Goal: Task Accomplishment & Management: Manage account settings

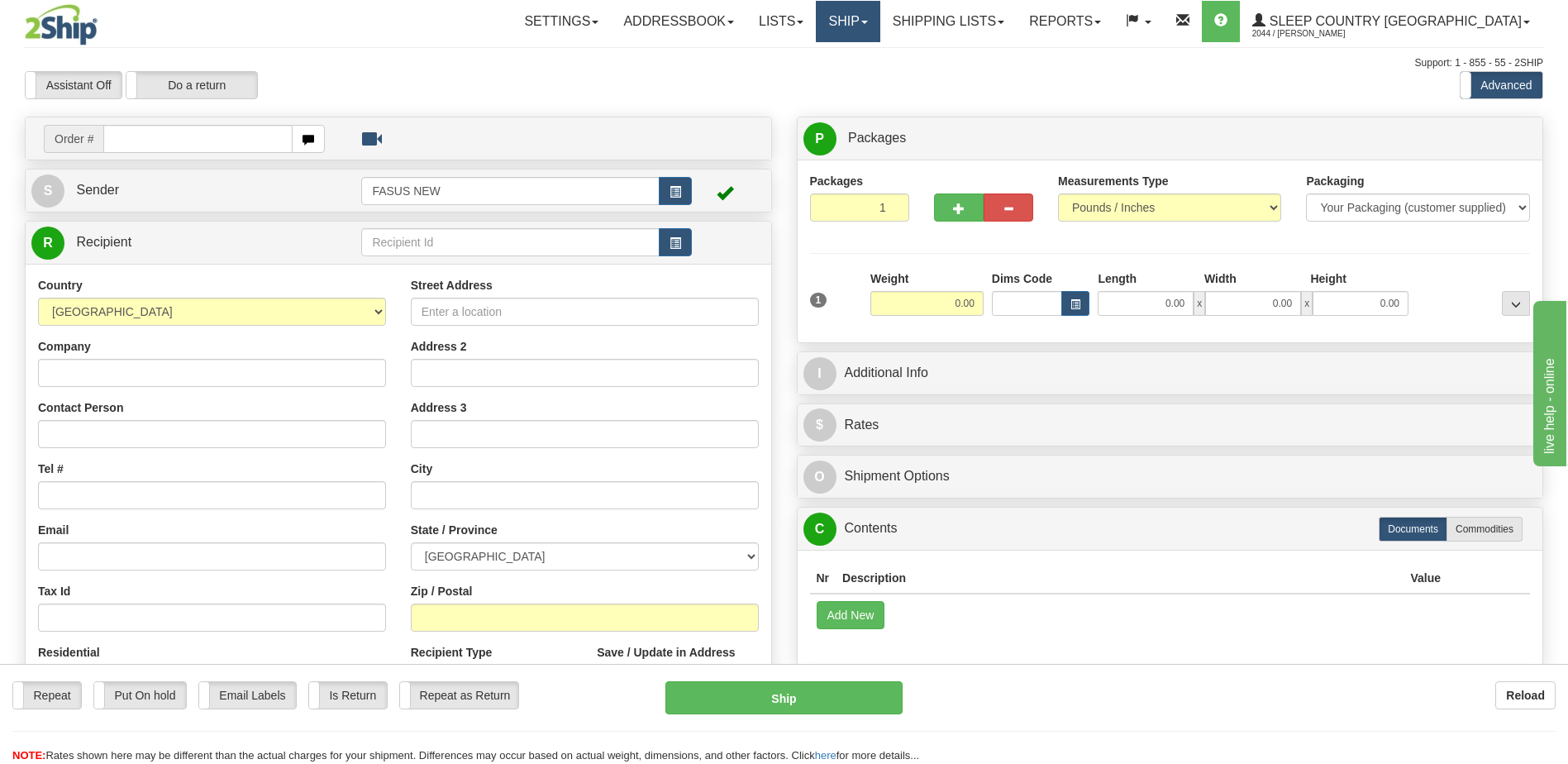
click at [879, 27] on link "Ship" at bounding box center [847, 21] width 63 height 41
click at [879, 86] on link "OnHold / Order Queue" at bounding box center [805, 79] width 150 height 21
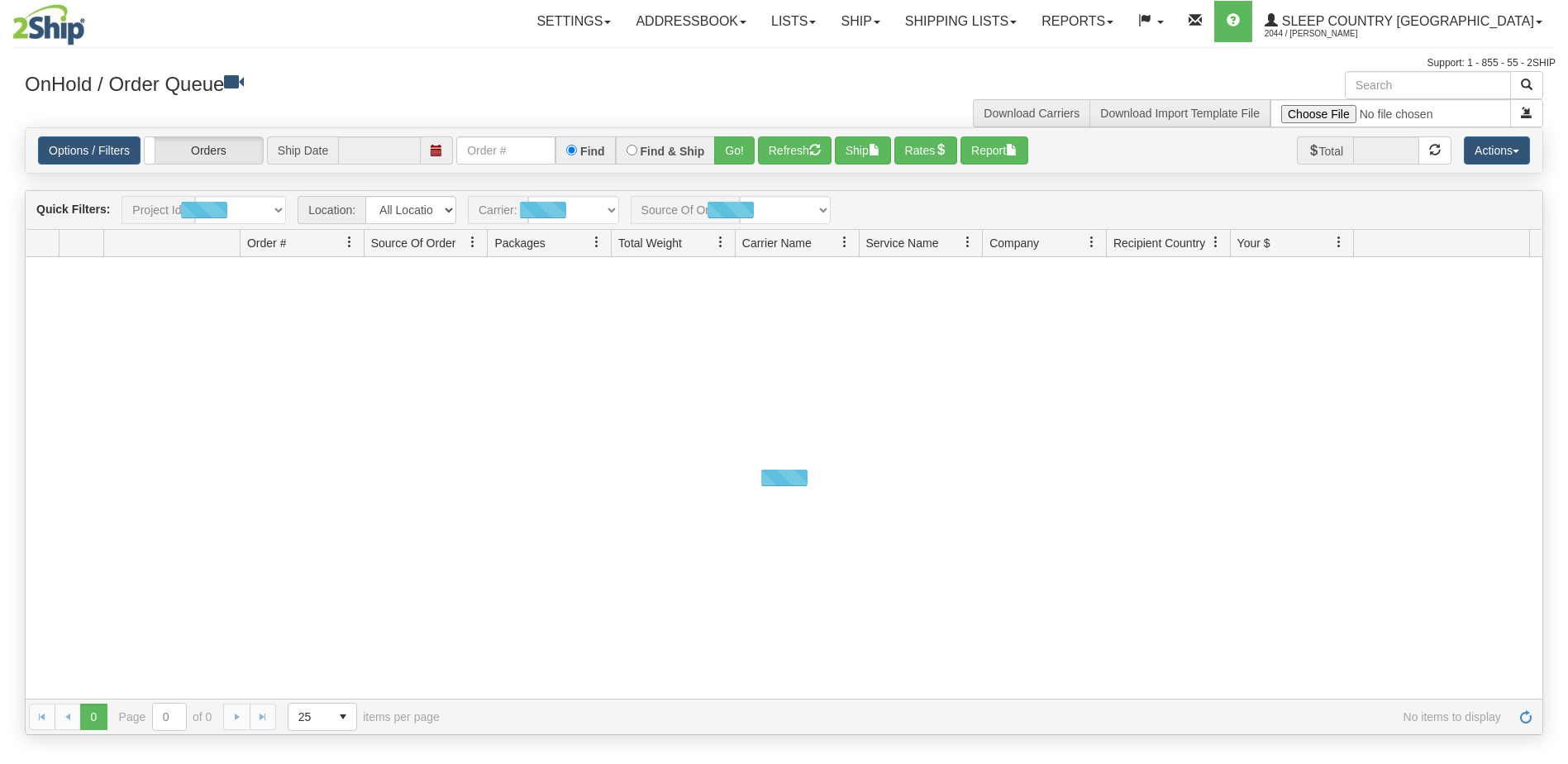
type input "[DATE]"
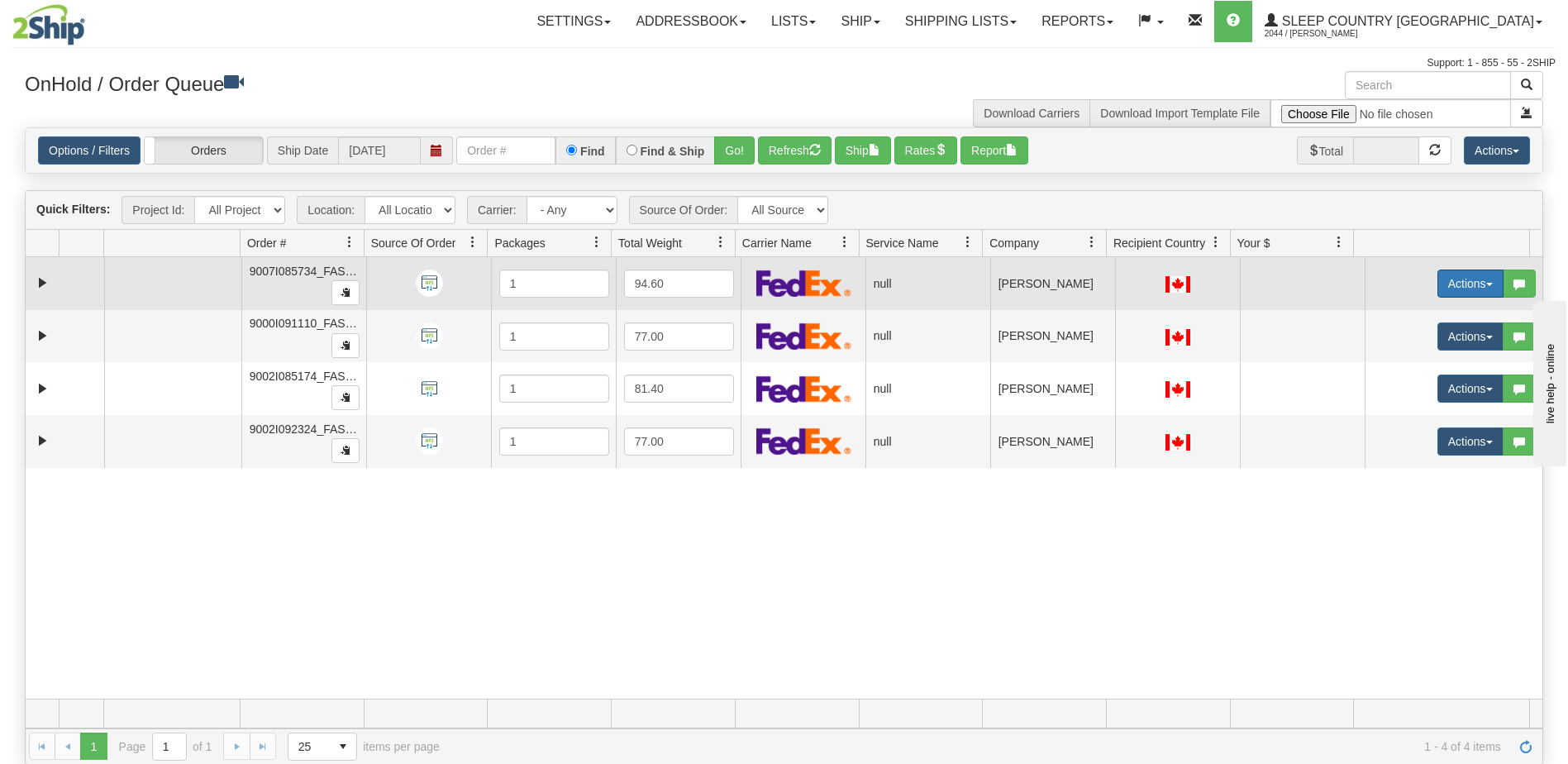
click at [1451, 280] on button "Actions" at bounding box center [1471, 283] width 66 height 28
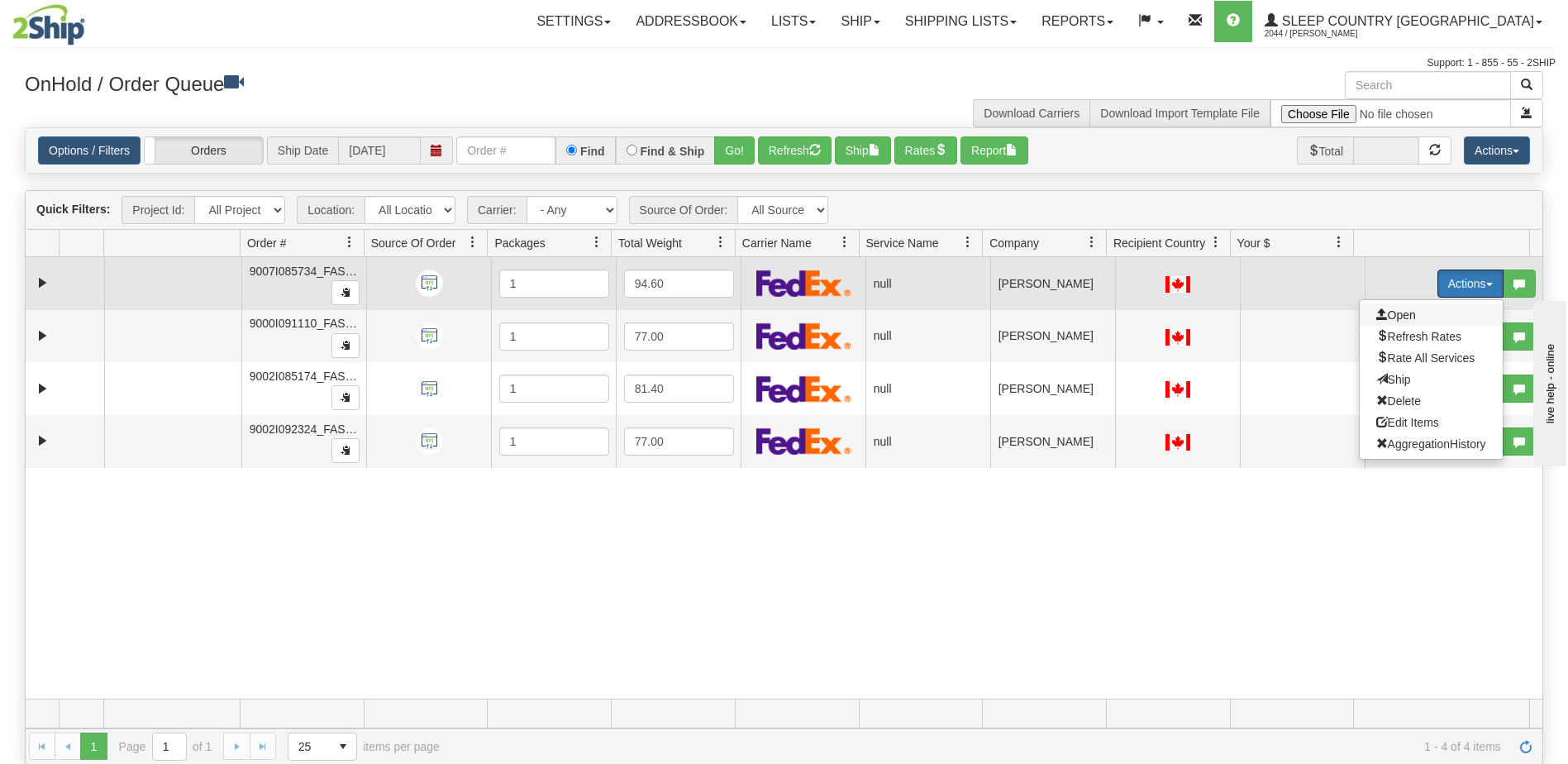
click at [1397, 319] on span "Open" at bounding box center [1396, 316] width 39 height 13
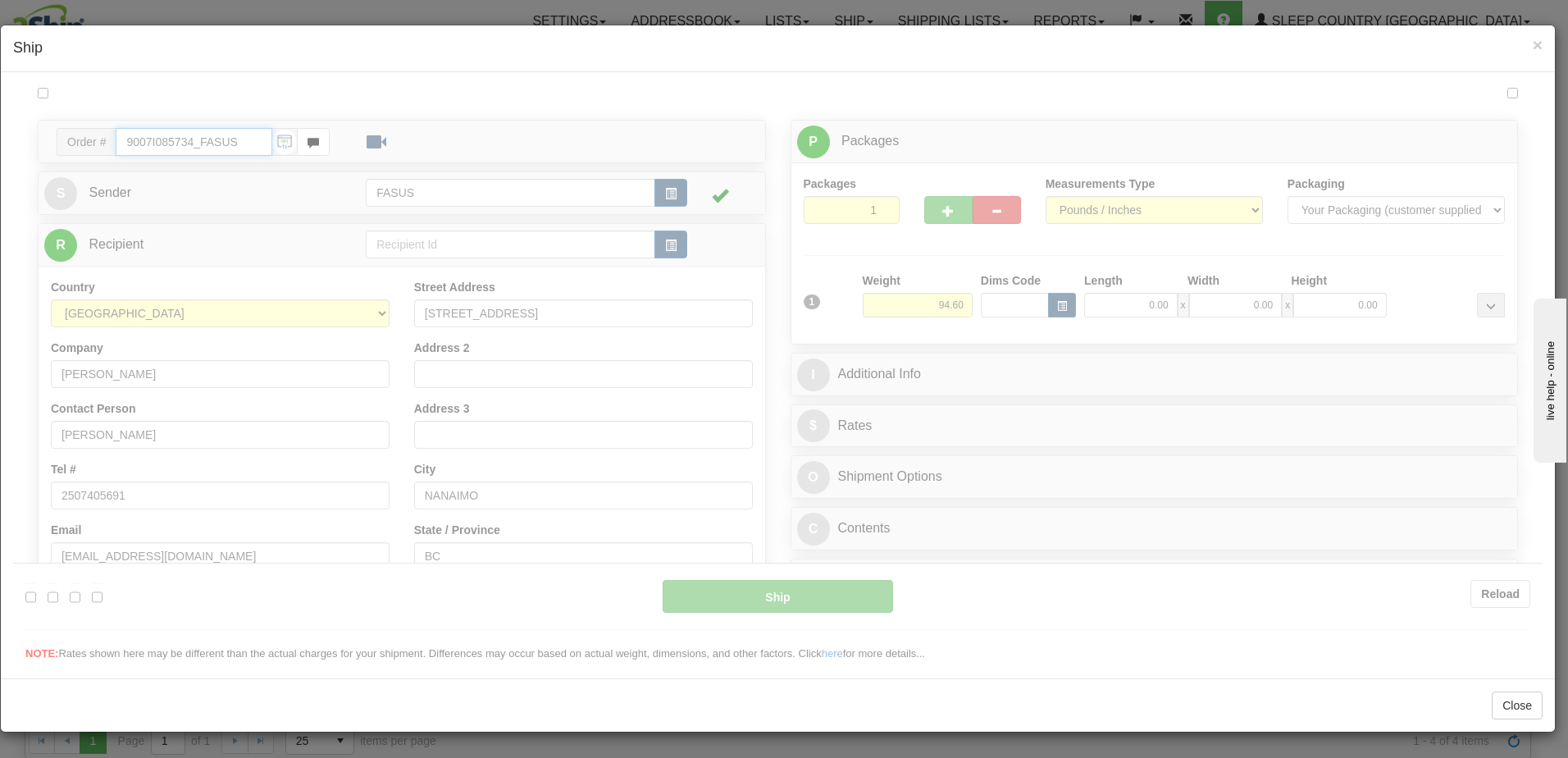
type input "14:53"
type input "16:00"
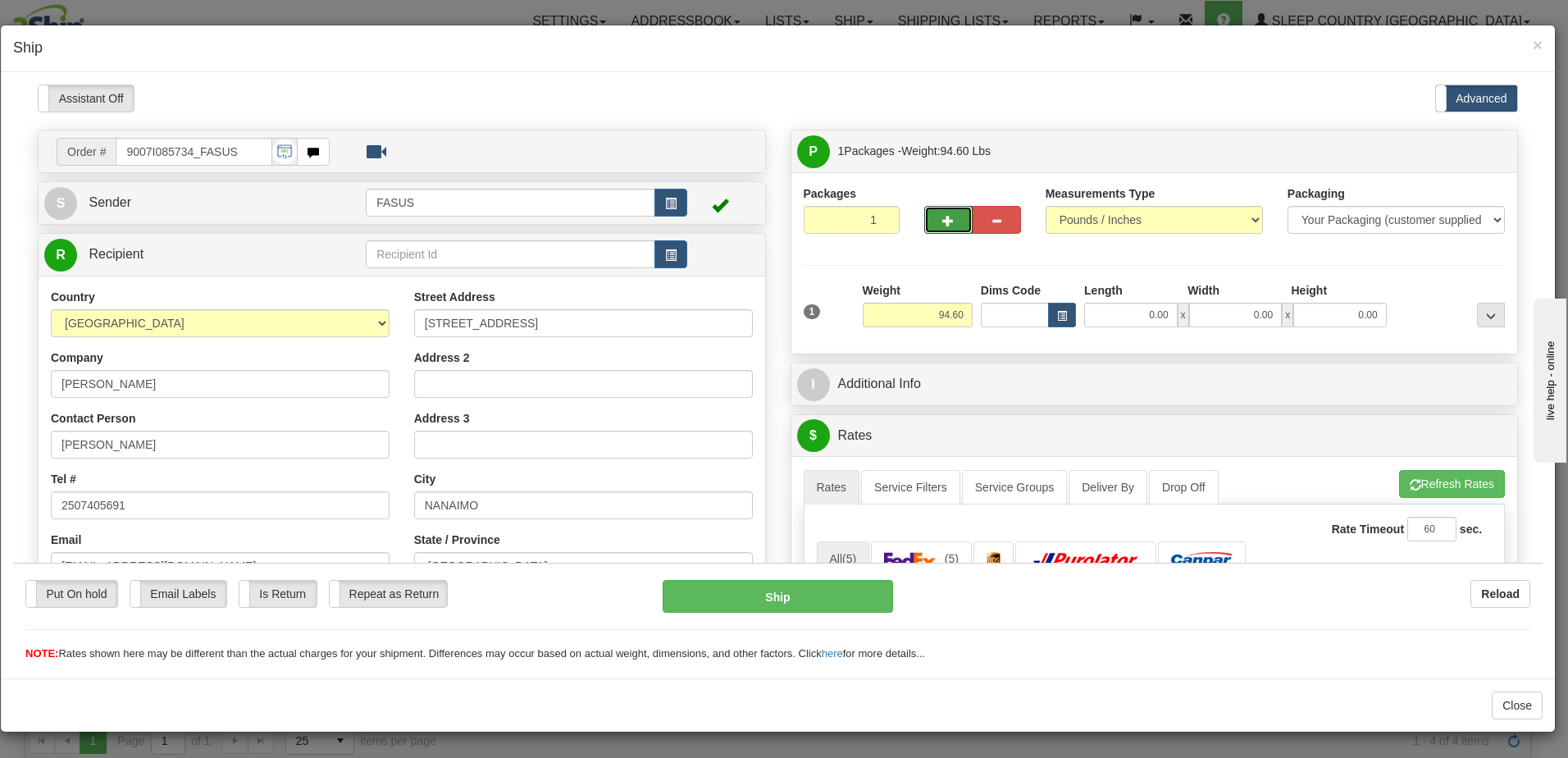
click at [942, 223] on span "button" at bounding box center [948, 220] width 11 height 11
type input "2"
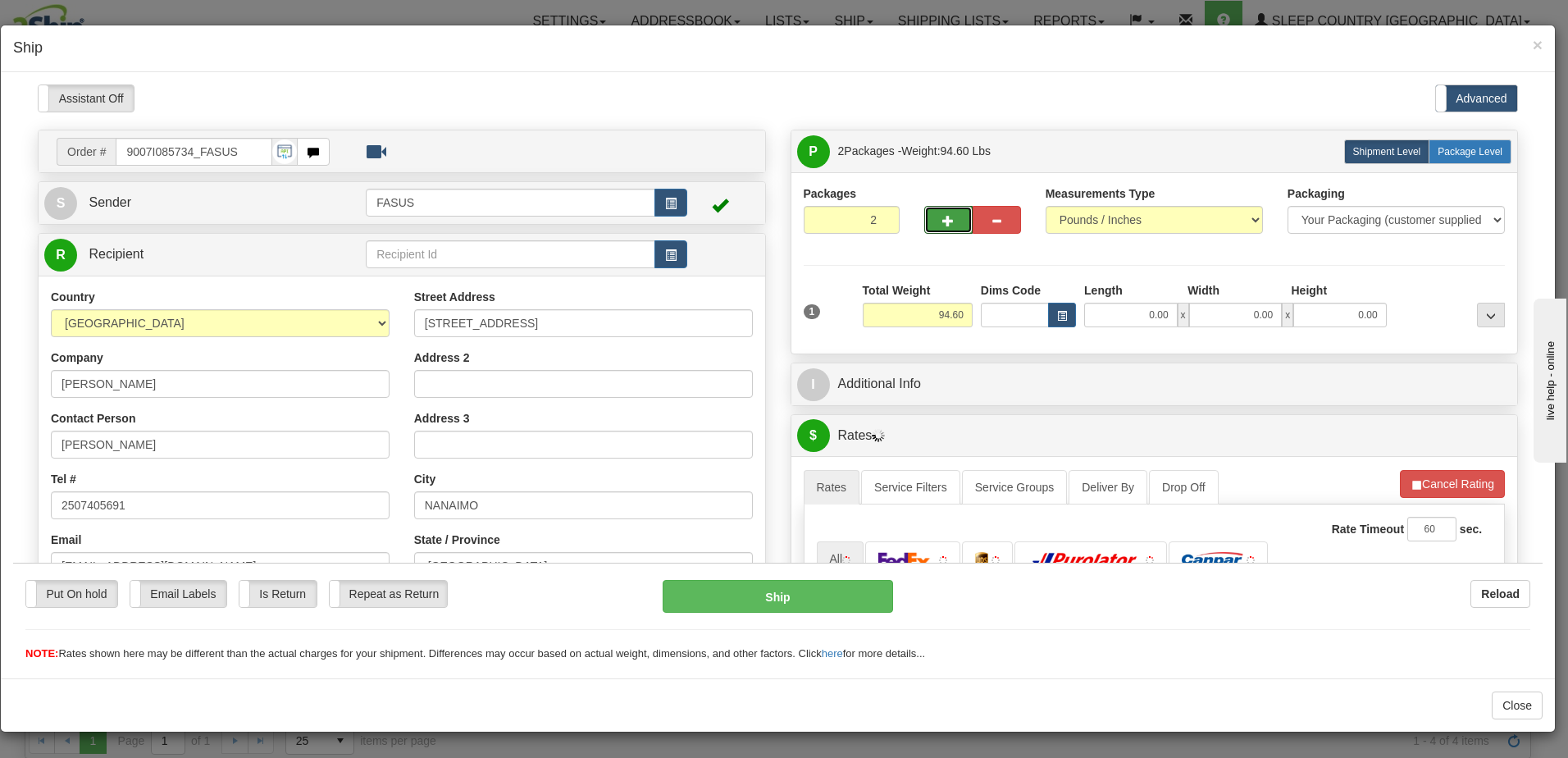
click at [1450, 149] on span "Package Level" at bounding box center [1471, 151] width 65 height 11
radio input "true"
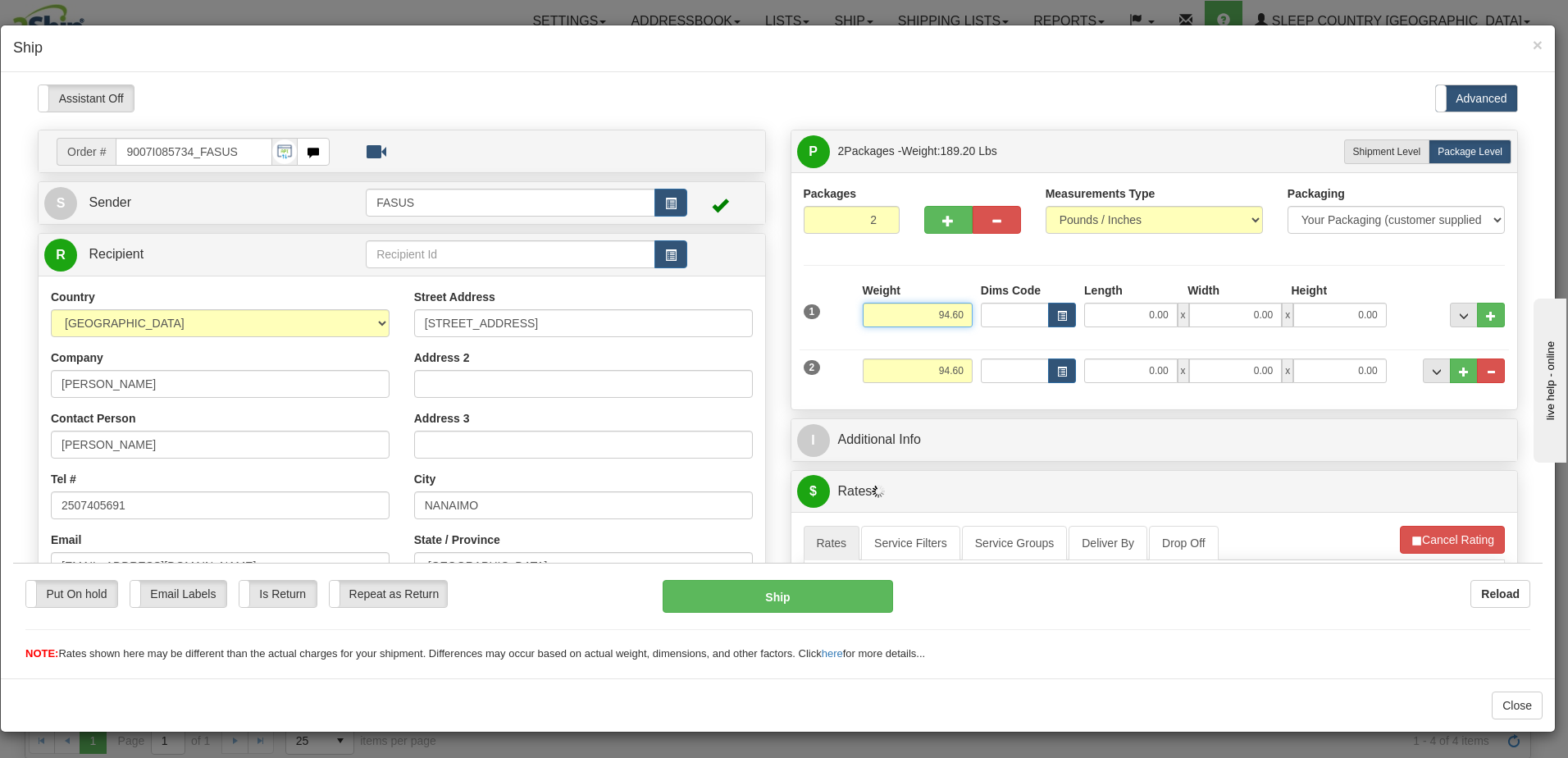
drag, startPoint x: 919, startPoint y: 311, endPoint x: 1023, endPoint y: 309, distance: 104.0
click at [1023, 309] on div "1 Weight 94.60 Dims Code x x" at bounding box center [1155, 310] width 710 height 58
type input "61.60"
type input "83.00"
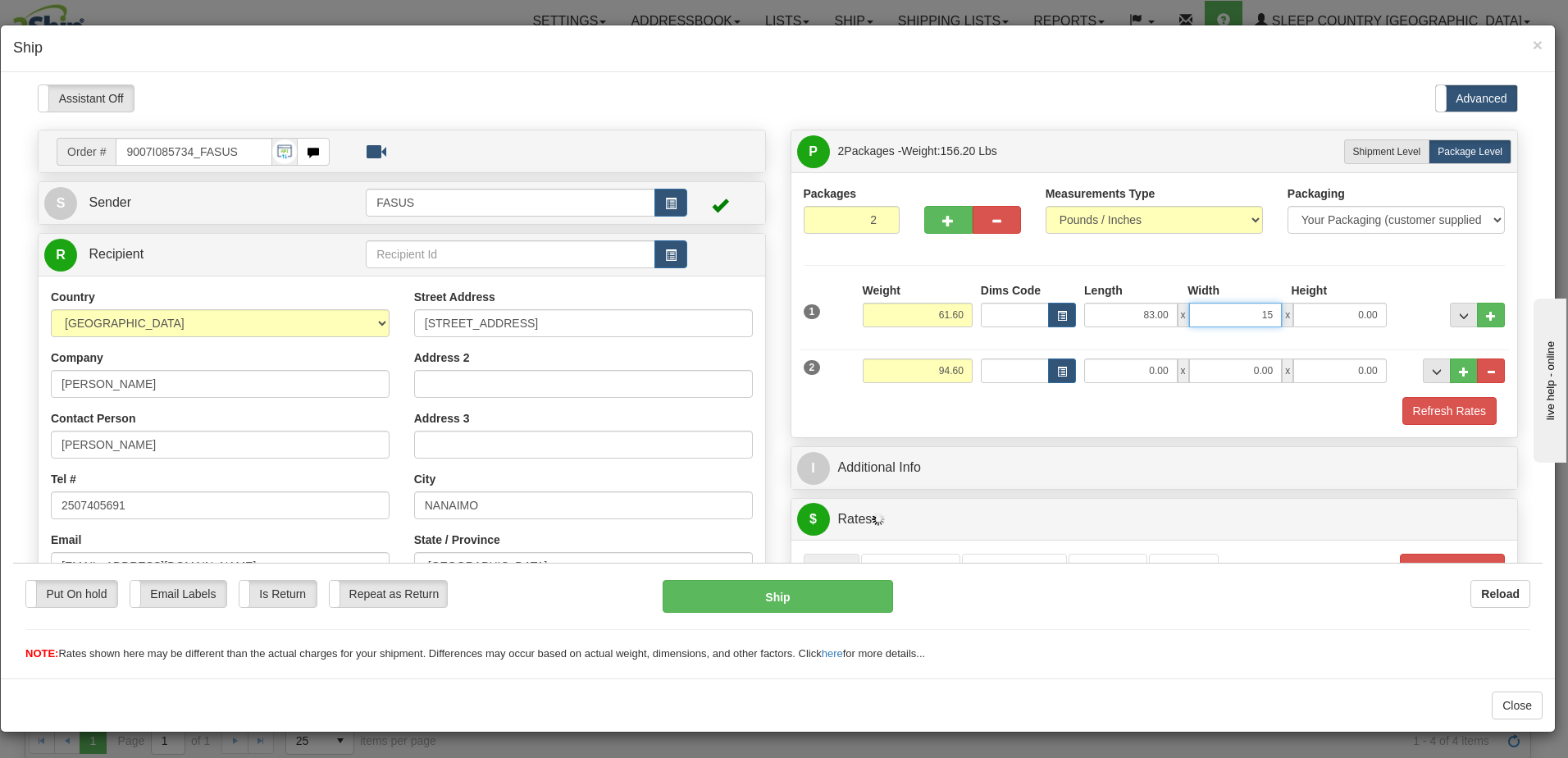
type input "15.00"
type input "4.00"
drag, startPoint x: 929, startPoint y: 364, endPoint x: 987, endPoint y: 374, distance: 58.9
click at [987, 374] on div "2 Weight 94.60 Dims Code Length Width Height" at bounding box center [1155, 368] width 710 height 55
type input "31.70"
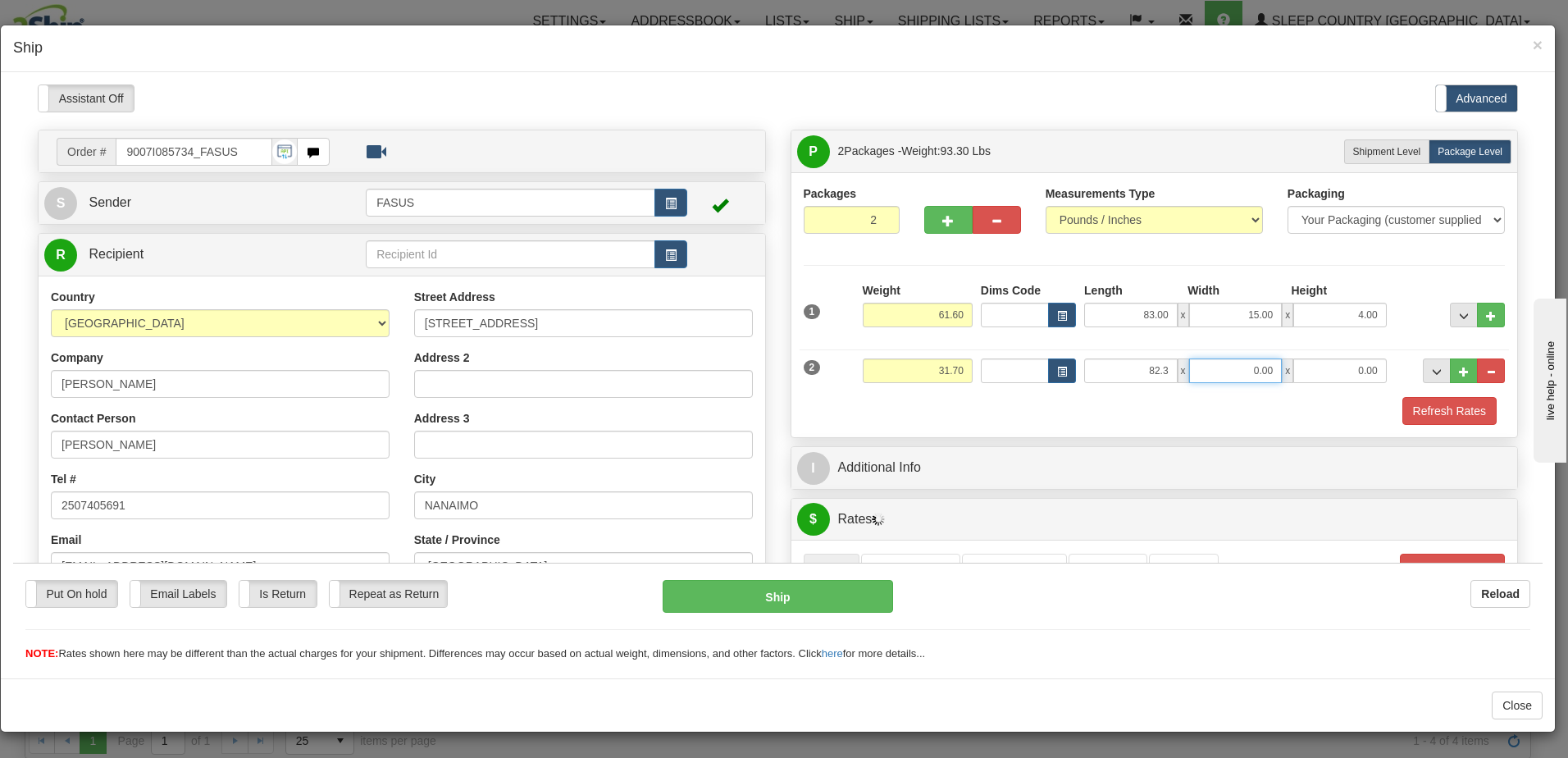
type input "82.30"
type input "14.00"
type input "6.00"
click at [1459, 316] on span "..." at bounding box center [1464, 315] width 10 height 9
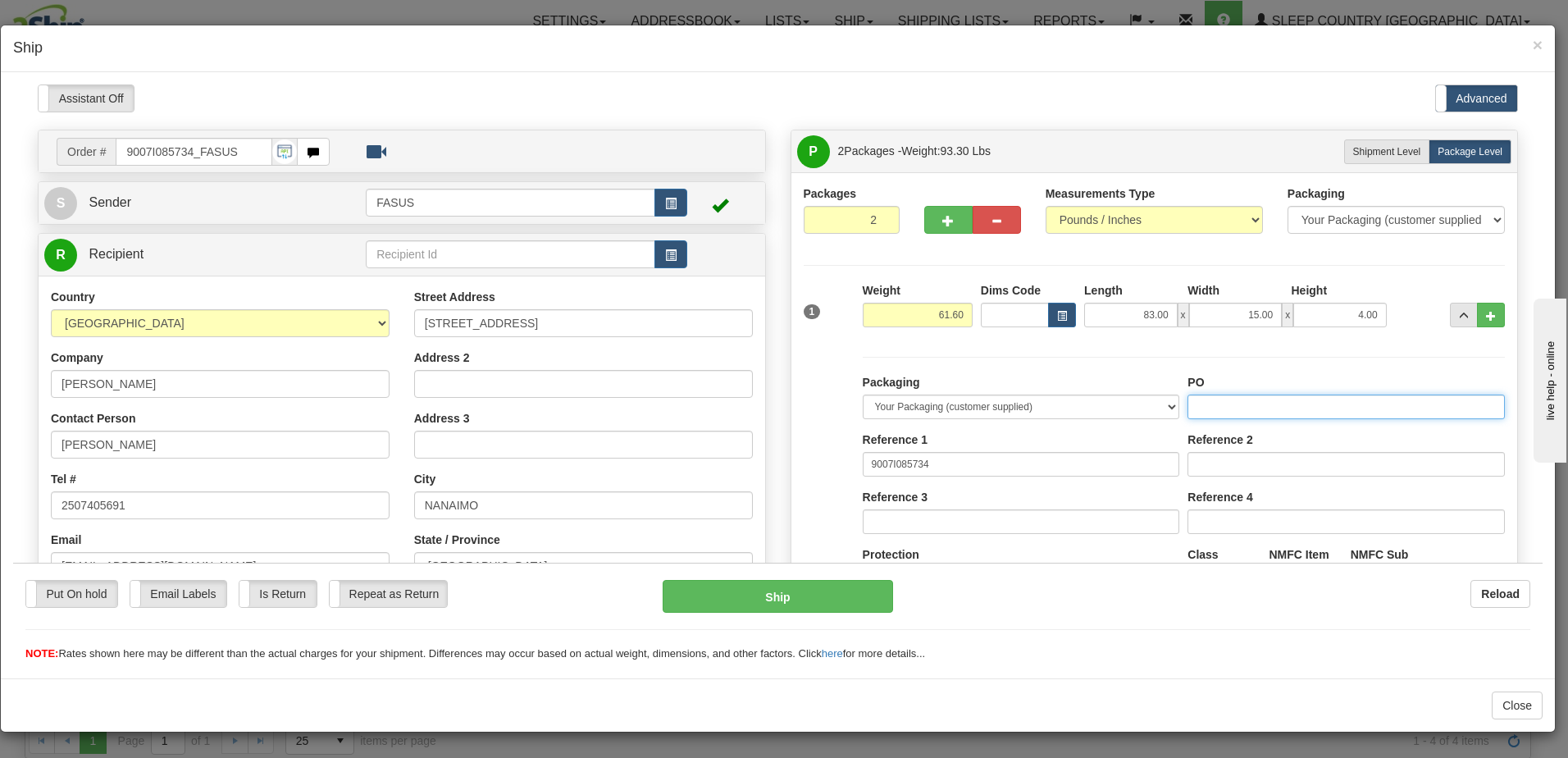
click at [1202, 406] on input "PO" at bounding box center [1346, 407] width 318 height 25
drag, startPoint x: 1251, startPoint y: 402, endPoint x: 1139, endPoint y: 404, distance: 112.0
click at [1139, 404] on div "Packaging Your Packaging (customer supplied) Envelope (carrier supplied) Pack (…" at bounding box center [1184, 524] width 651 height 302
type input "1026232"
click at [1459, 317] on span "..." at bounding box center [1464, 315] width 10 height 9
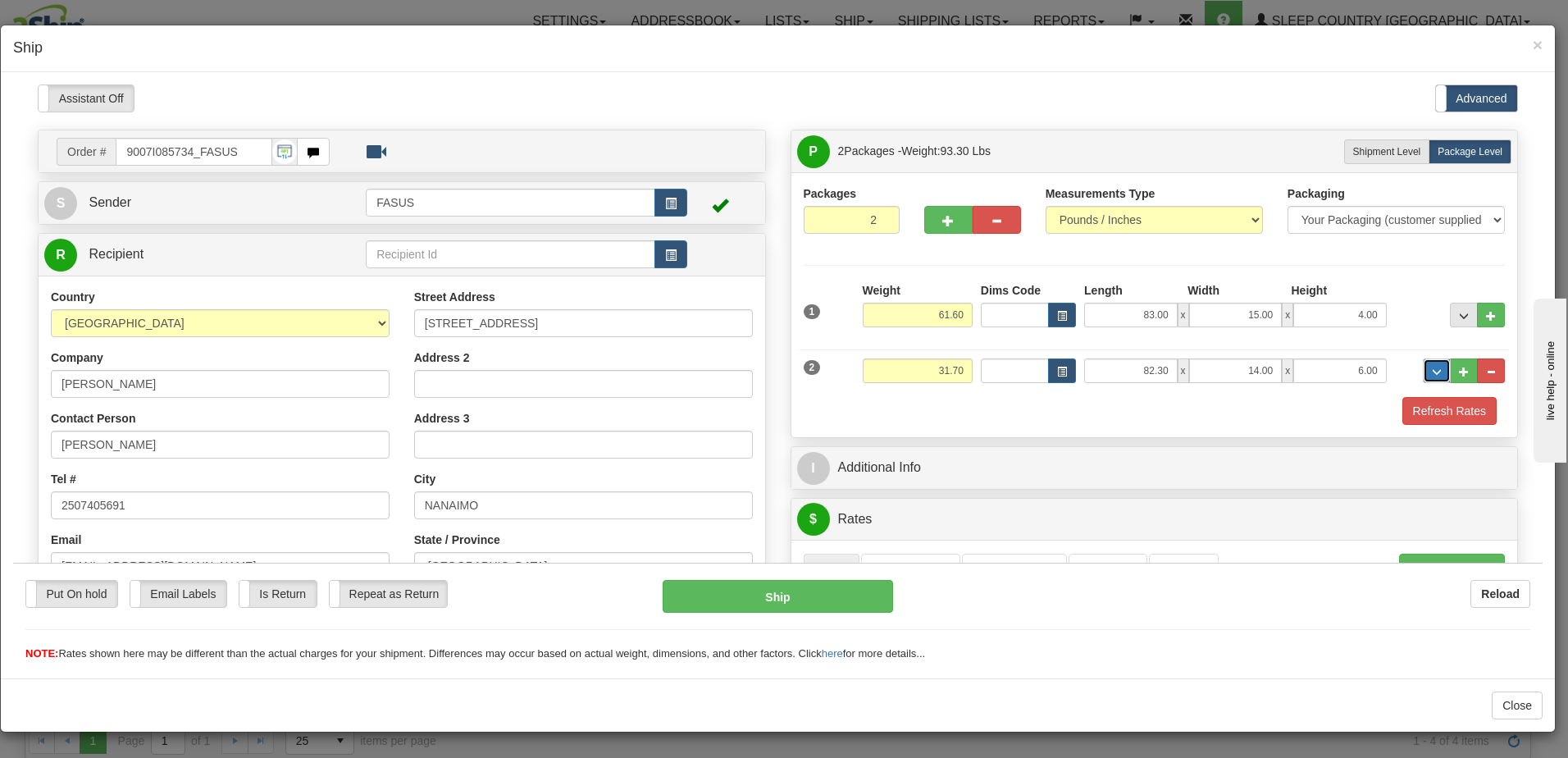
click at [1431, 370] on button "..." at bounding box center [1436, 370] width 28 height 25
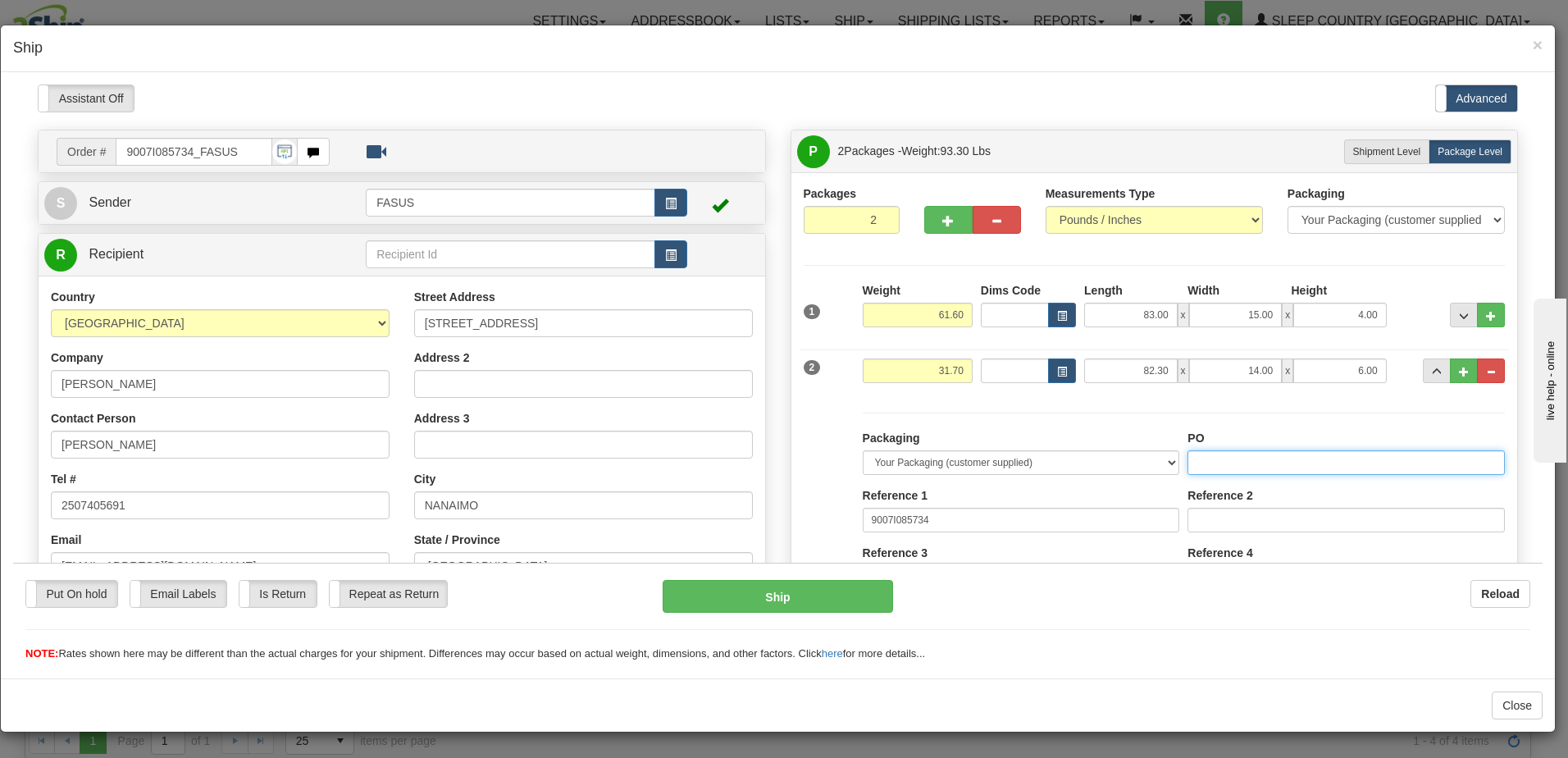
paste input "1026232"
type input "1026232"
click at [1432, 370] on span "..." at bounding box center [1437, 370] width 10 height 9
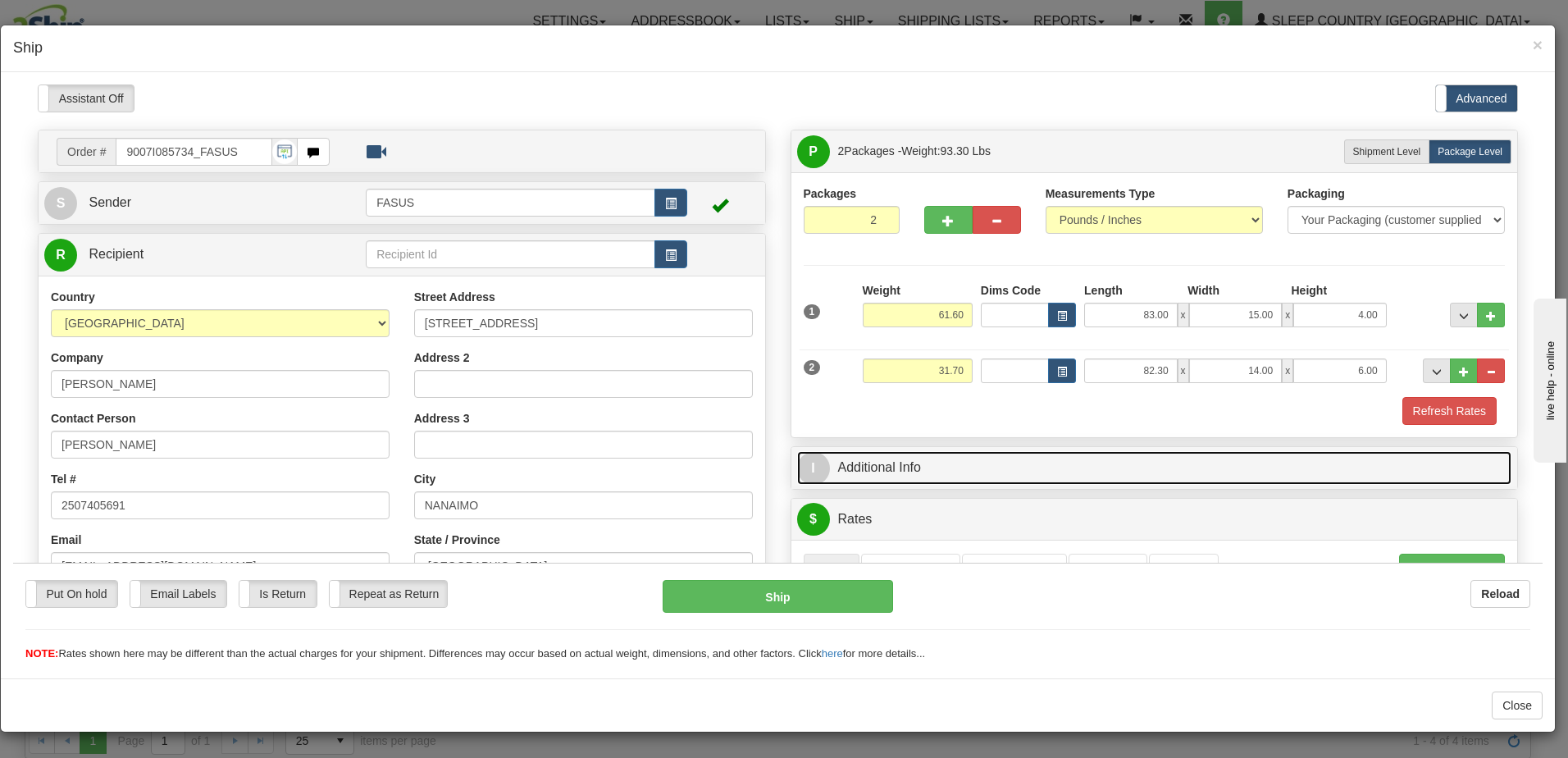
click at [1028, 462] on link "I Additional Info" at bounding box center [1154, 467] width 715 height 33
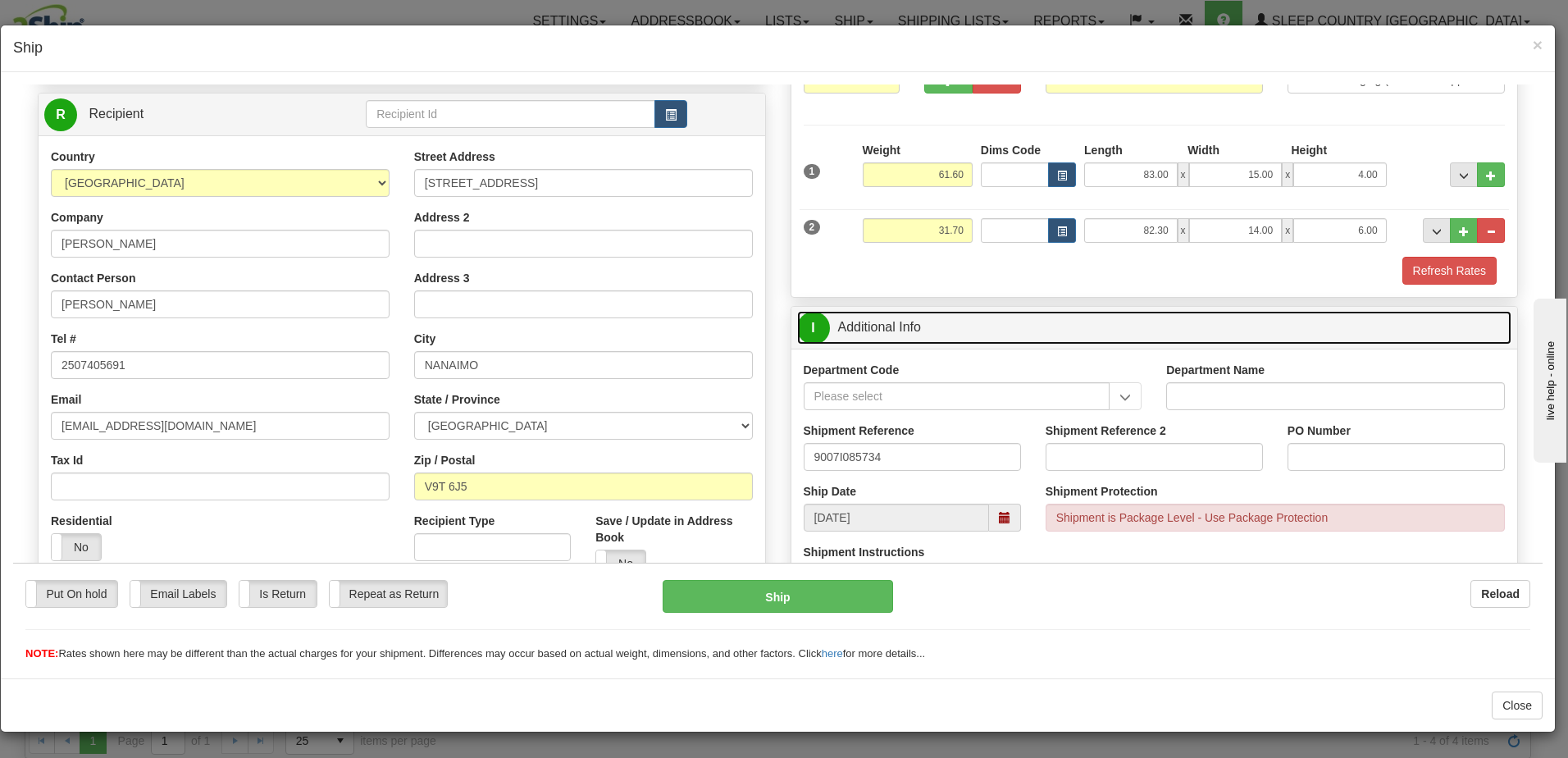
scroll to position [164, 0]
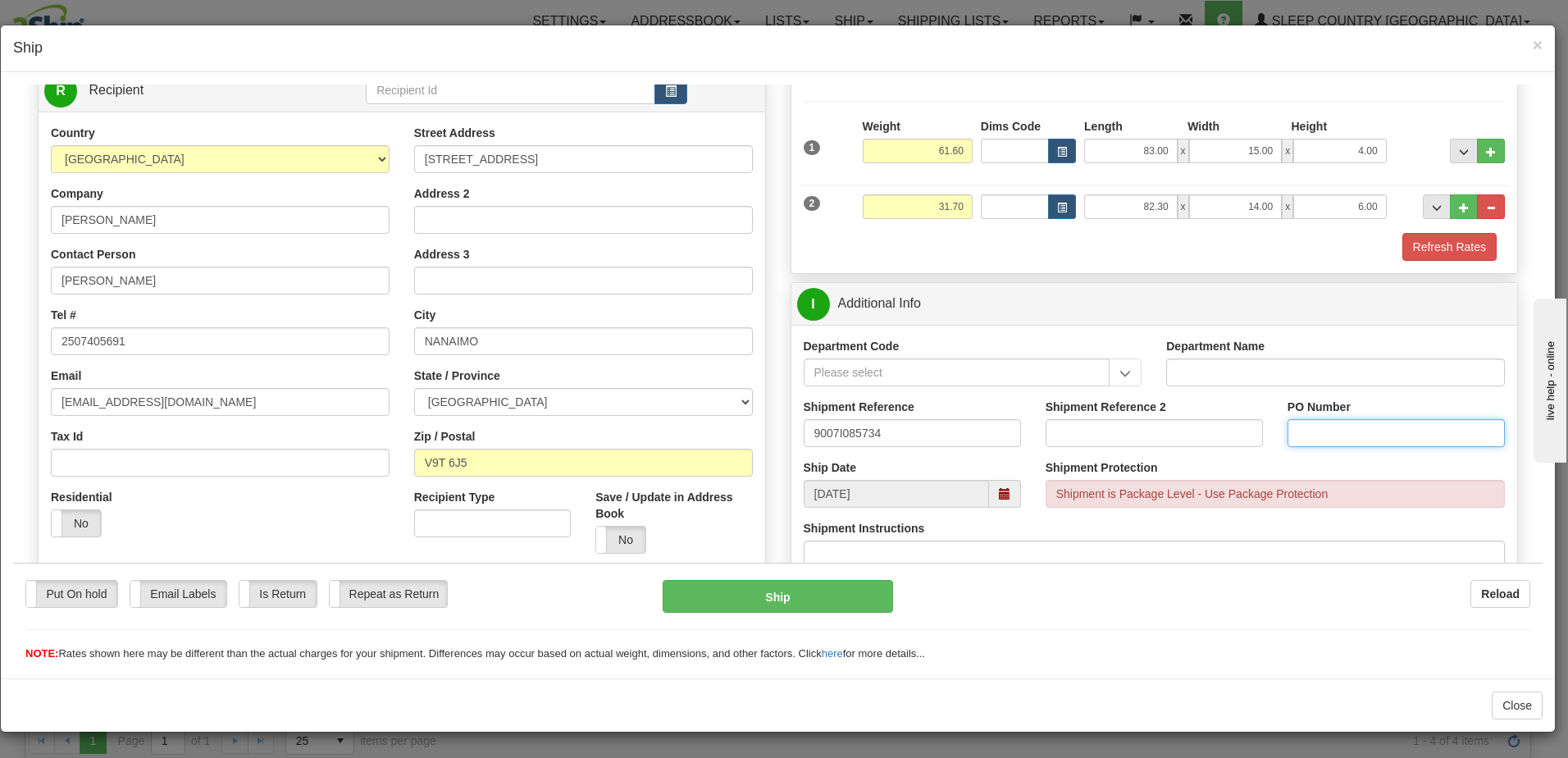
click at [1297, 429] on input "PO Number" at bounding box center [1396, 432] width 218 height 28
paste input "1026232"
click at [999, 488] on span at bounding box center [1005, 494] width 11 height 11
type input "1026232"
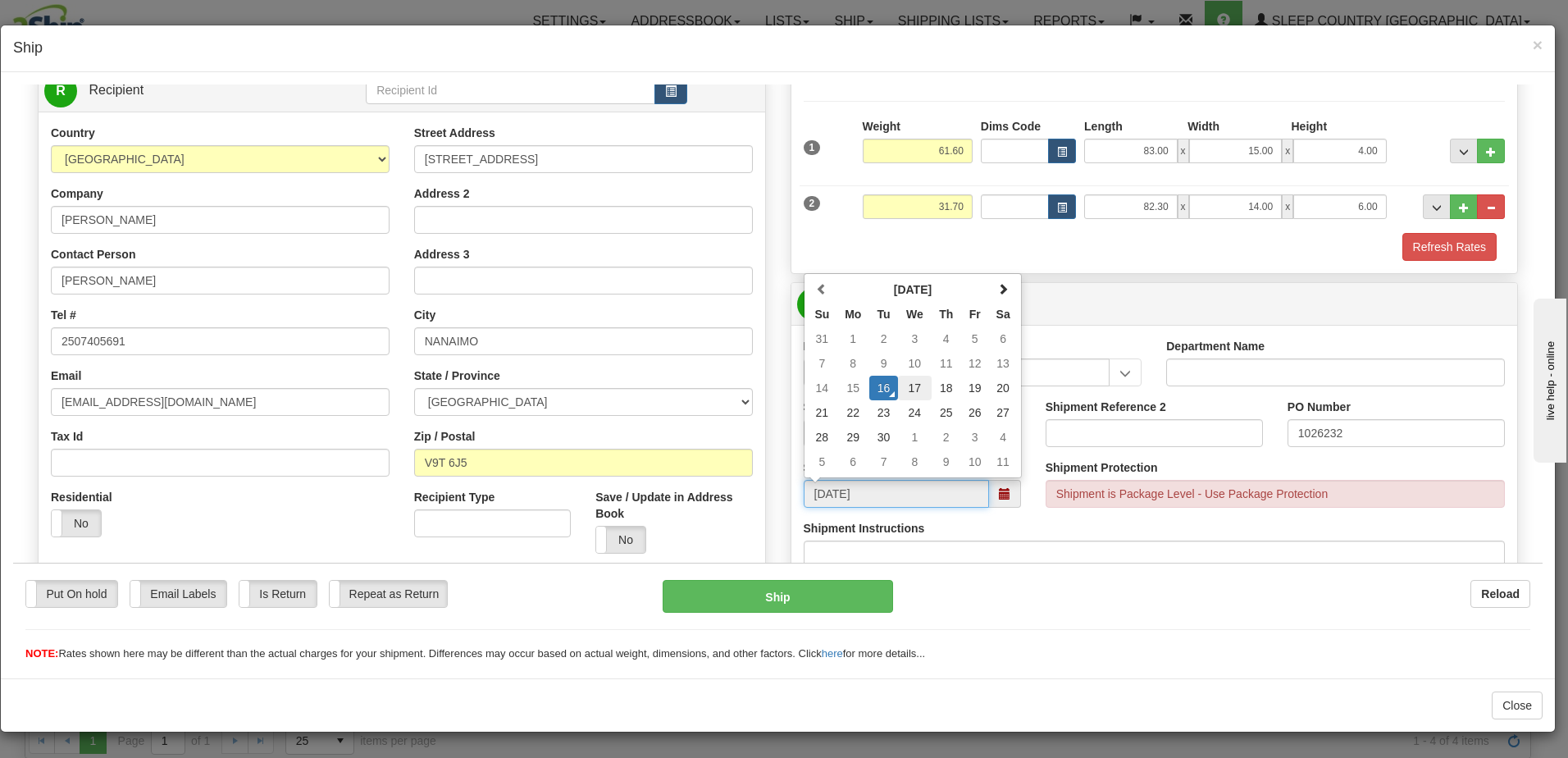
click at [913, 382] on td "17" at bounding box center [914, 388] width 33 height 25
type input "[DATE]"
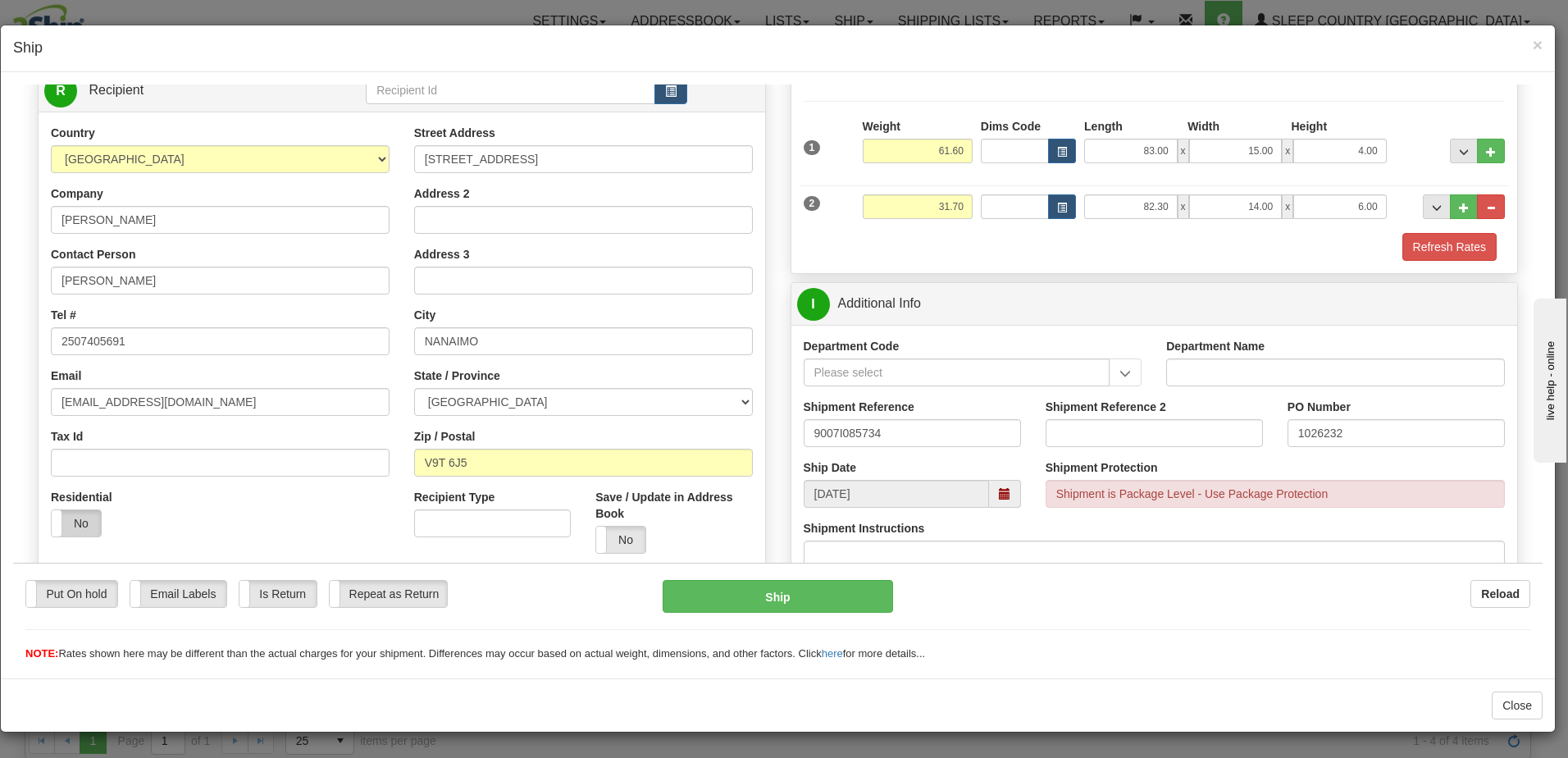
click at [74, 522] on label "No" at bounding box center [76, 523] width 50 height 27
click at [736, 591] on button "Ship" at bounding box center [778, 596] width 231 height 32
type input "260"
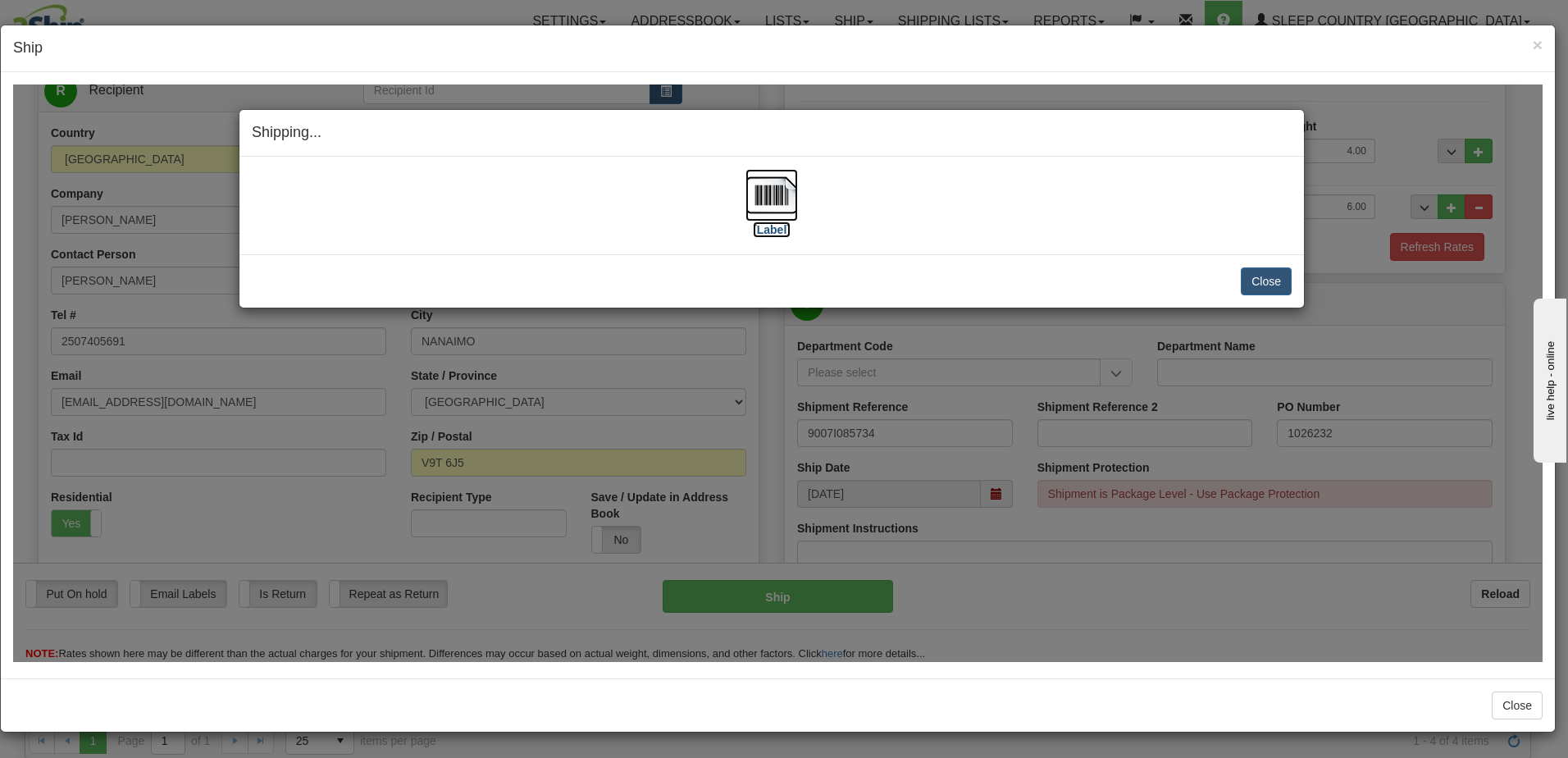
click at [773, 229] on label "[Label]" at bounding box center [772, 228] width 38 height 16
click at [1275, 282] on button "Close" at bounding box center [1265, 280] width 51 height 28
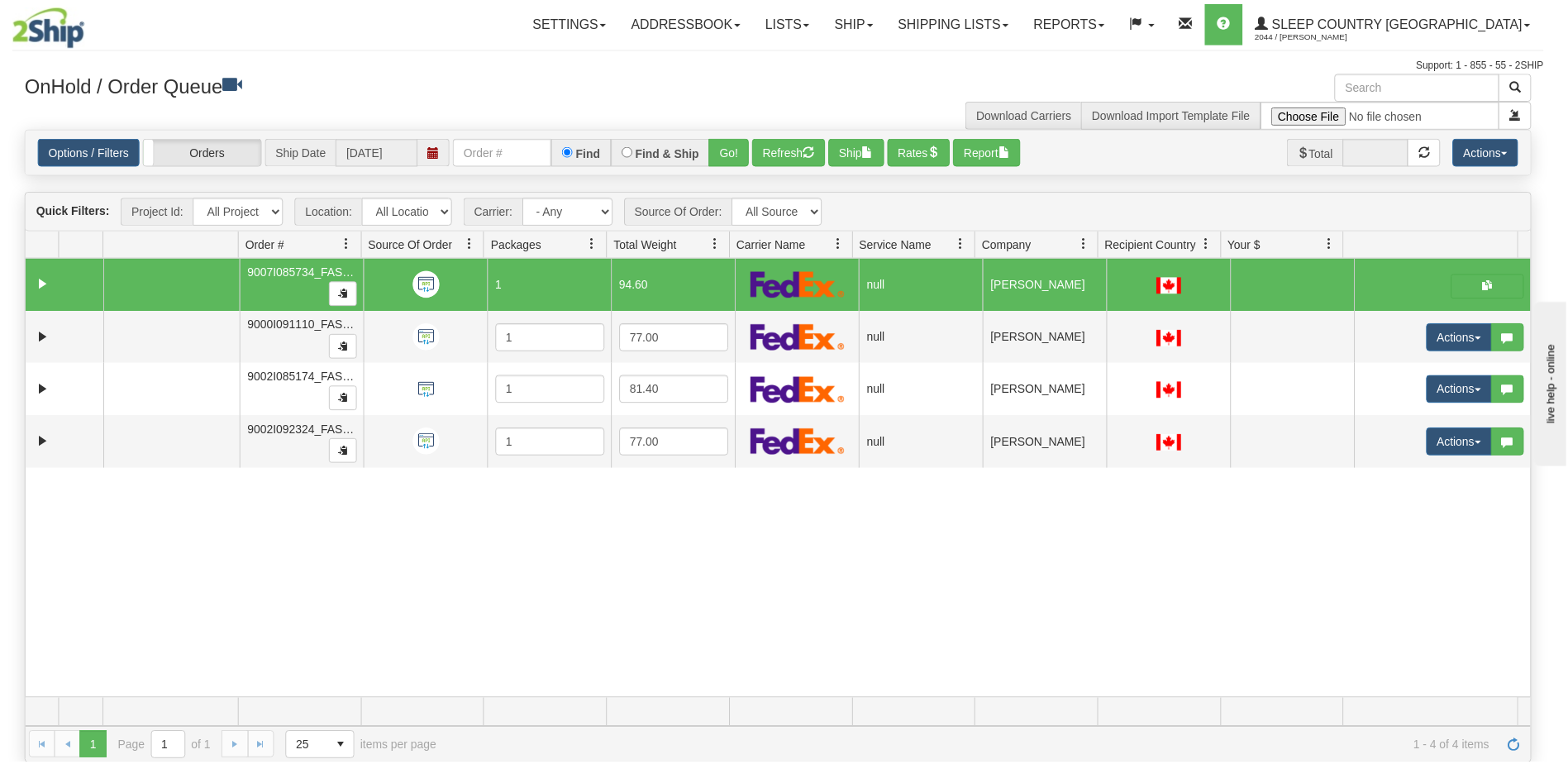
scroll to position [0, 0]
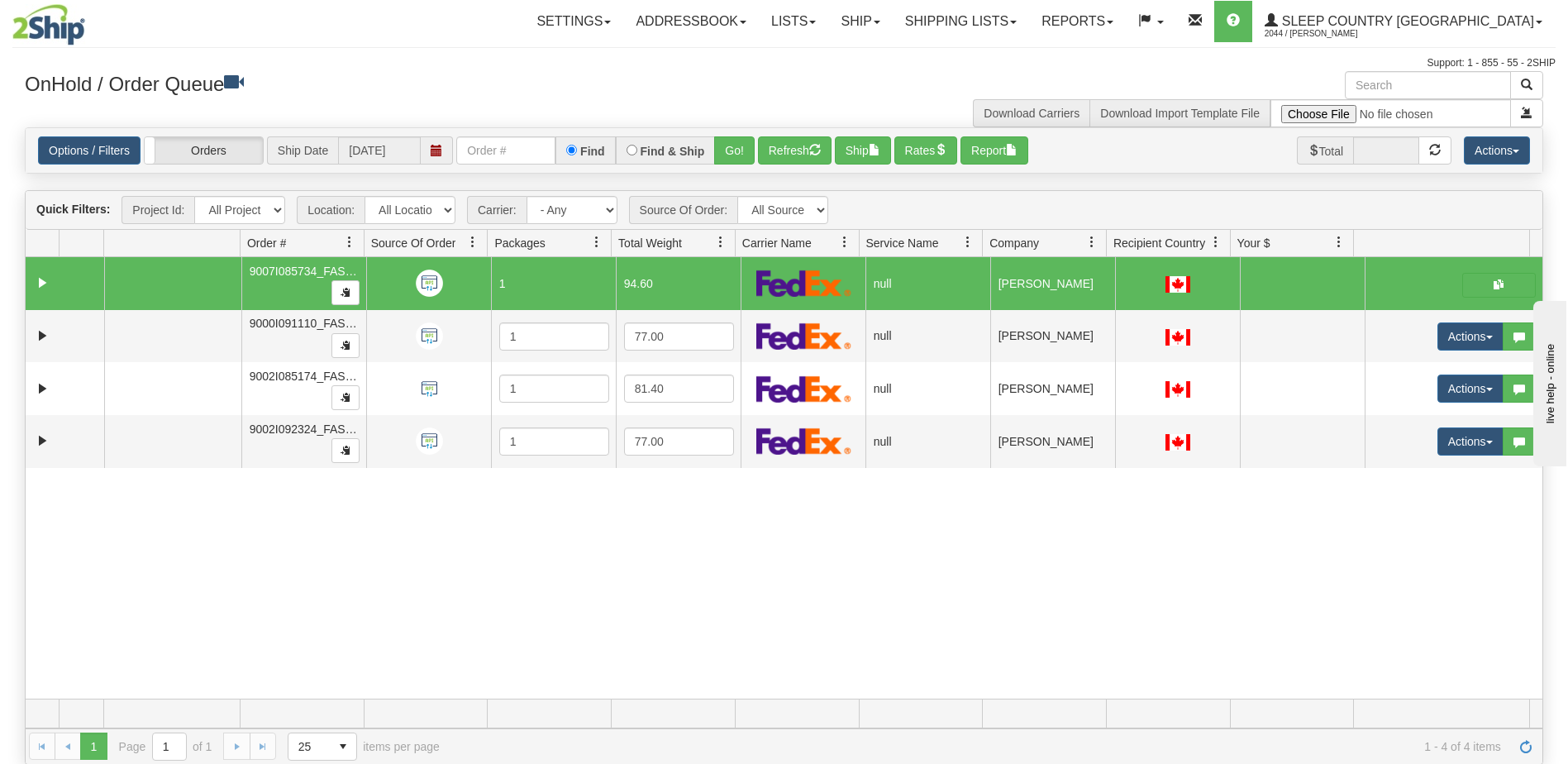
click at [1415, 282] on td at bounding box center [1454, 283] width 178 height 53
drag, startPoint x: 1163, startPoint y: 279, endPoint x: 1416, endPoint y: 290, distance: 253.2
click at [1166, 279] on img at bounding box center [1178, 284] width 25 height 16
click at [1494, 285] on span "button" at bounding box center [1499, 284] width 10 height 10
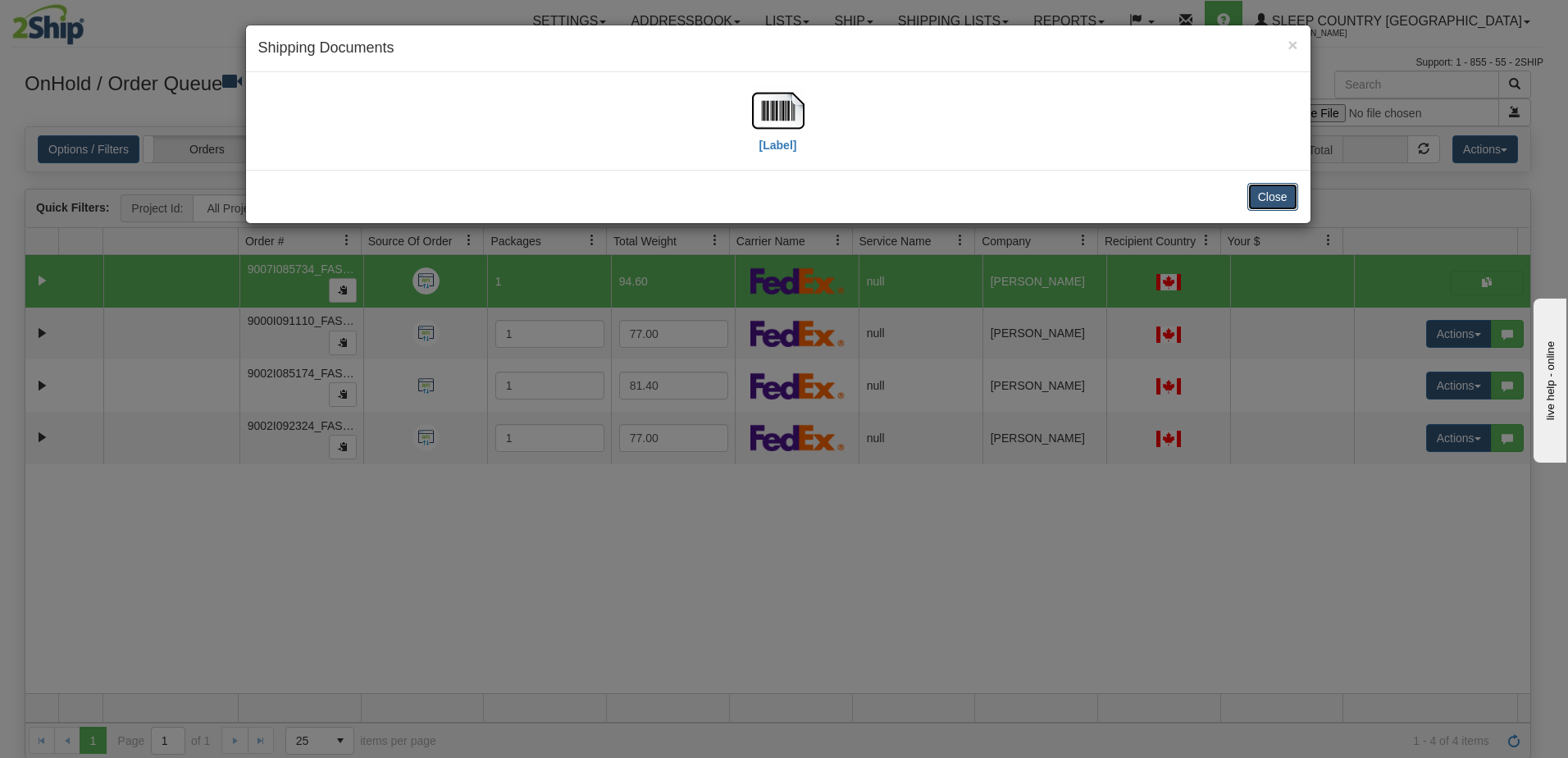
click at [1277, 200] on button "Close" at bounding box center [1272, 197] width 51 height 28
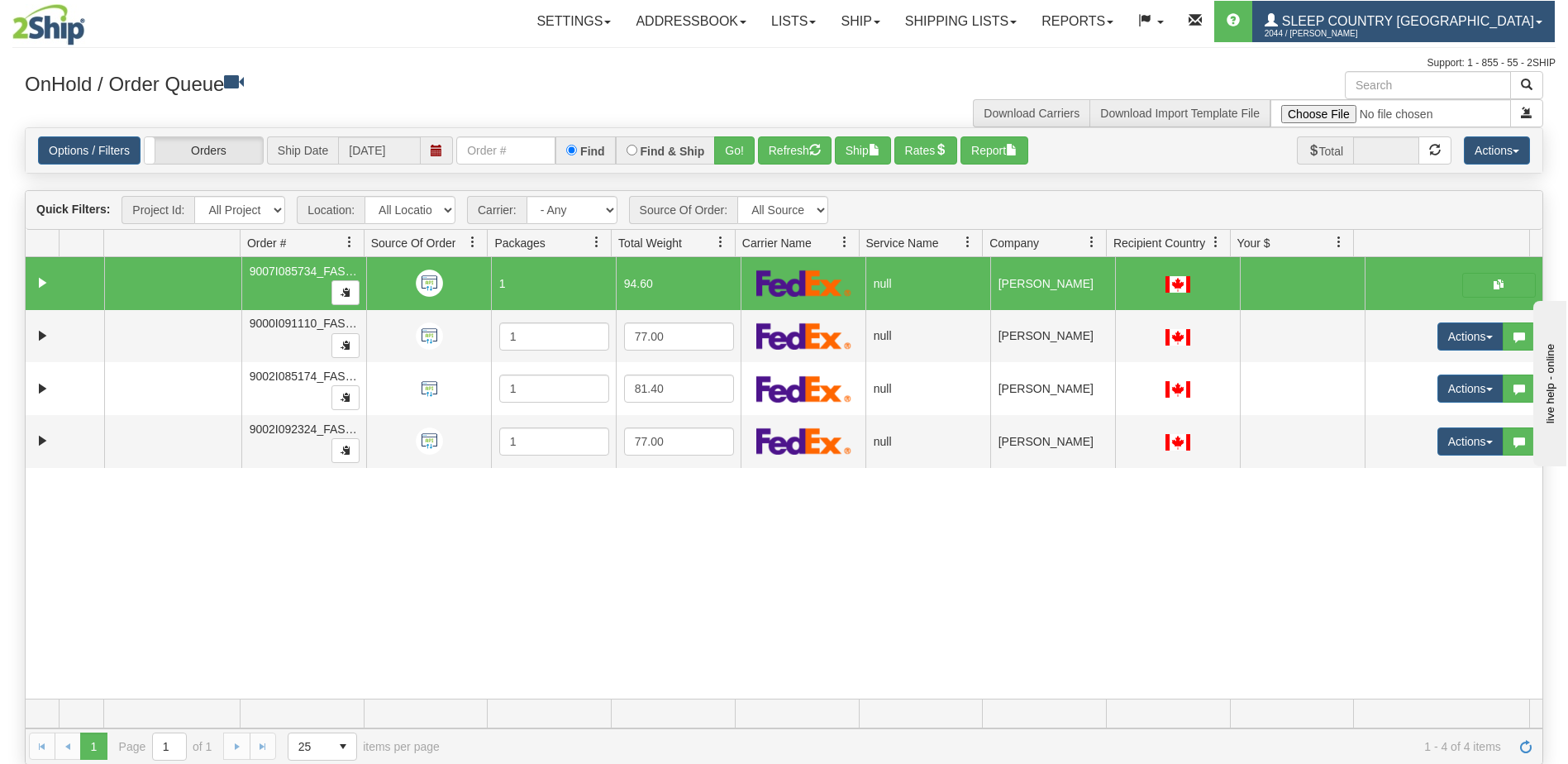
click at [1399, 21] on span "Sleep Country [GEOGRAPHIC_DATA]" at bounding box center [1406, 21] width 256 height 14
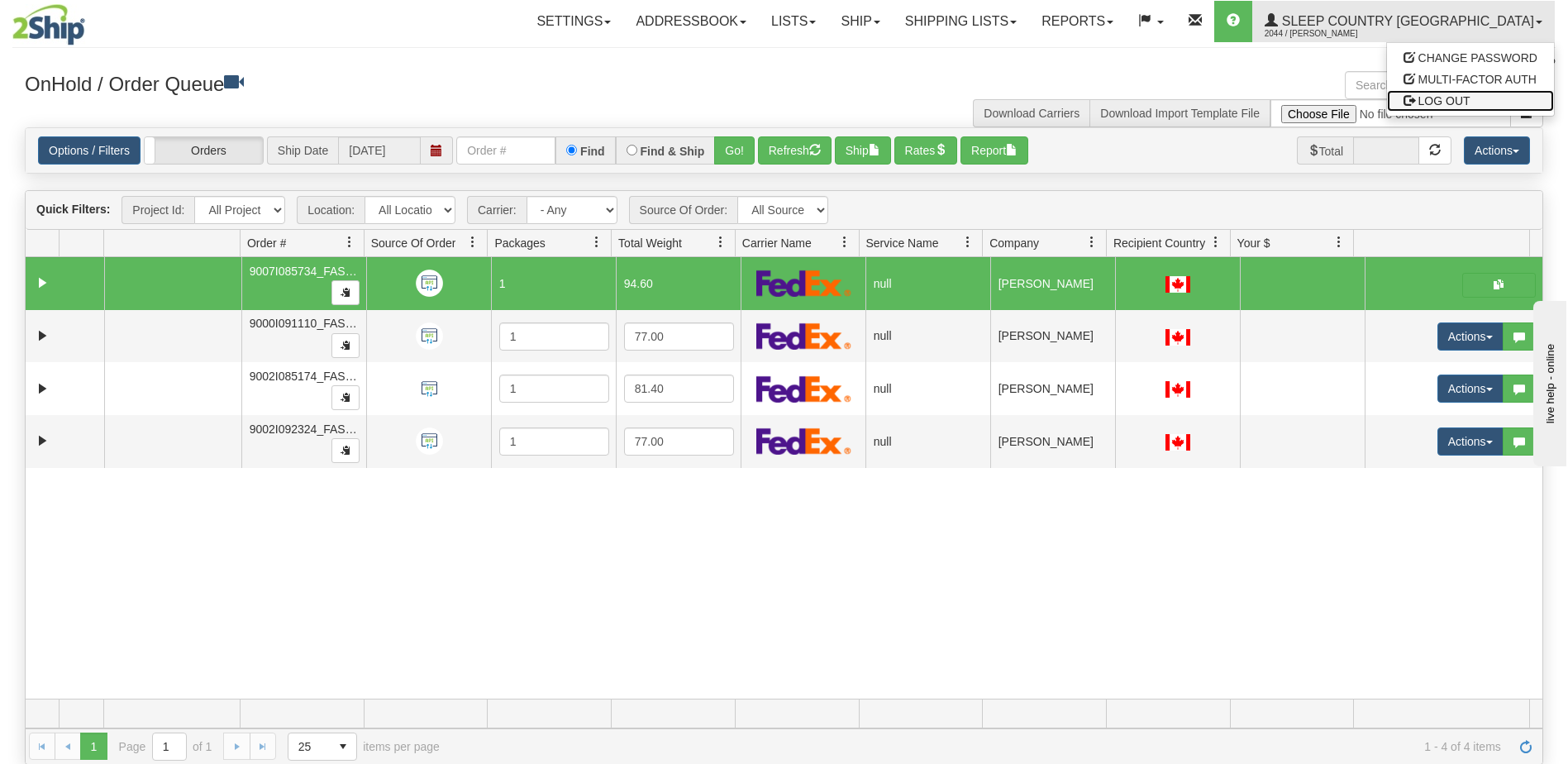
click at [1443, 98] on span "LOG OUT" at bounding box center [1445, 101] width 52 height 13
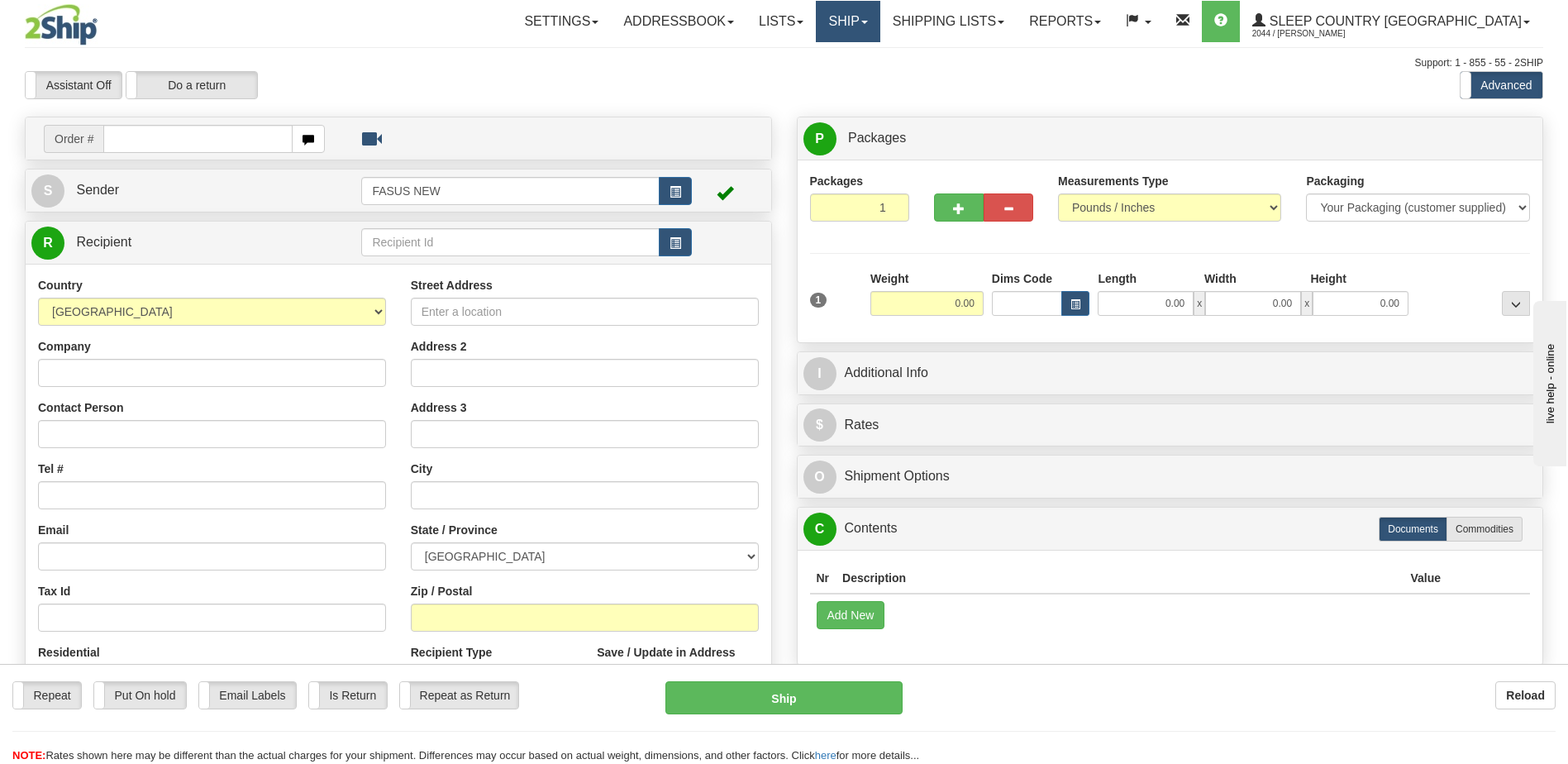
click at [879, 18] on link "Ship" at bounding box center [847, 21] width 63 height 41
click at [863, 83] on span "OnHold / Order Queue" at bounding box center [804, 80] width 116 height 13
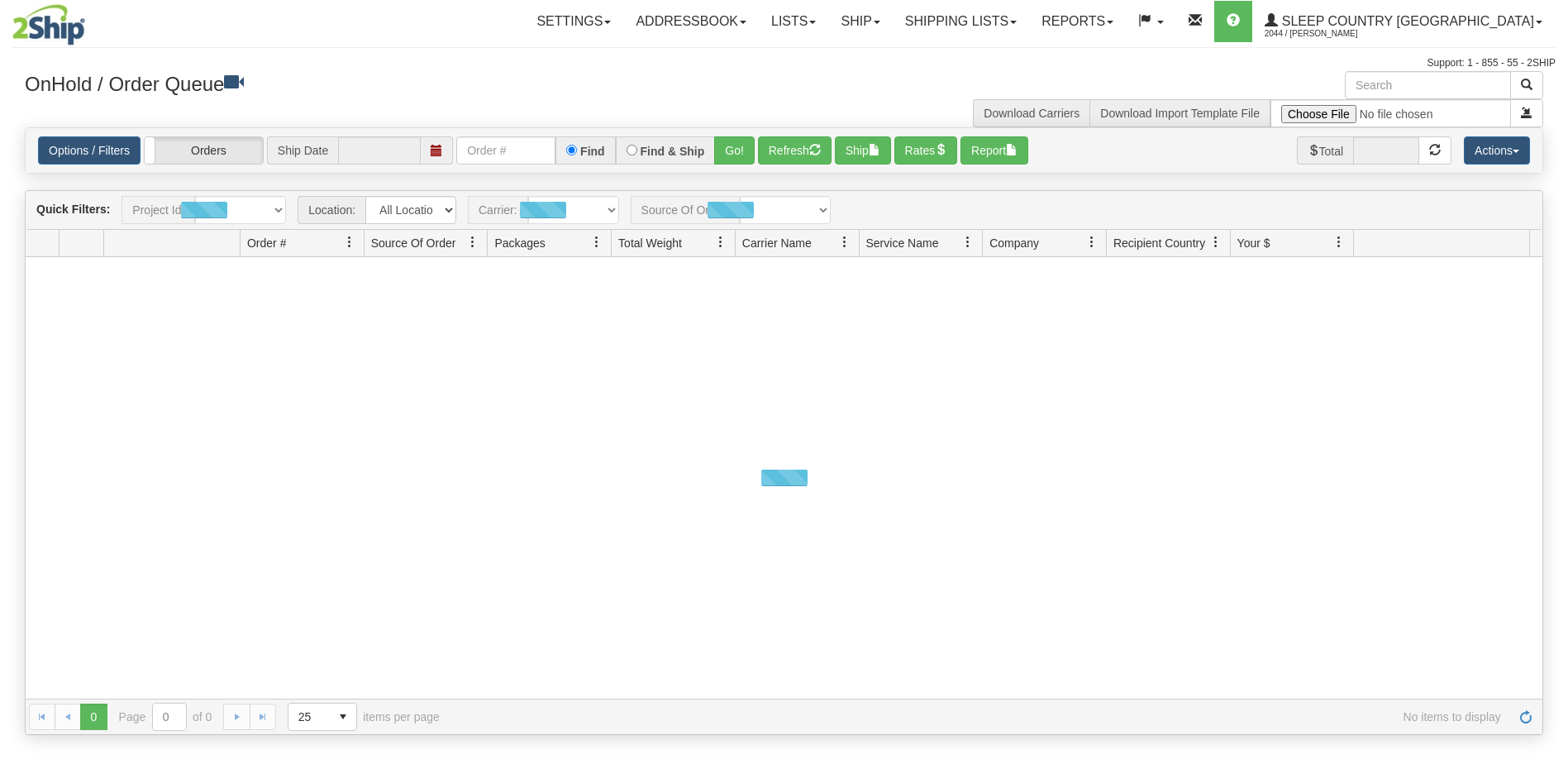
type input "[DATE]"
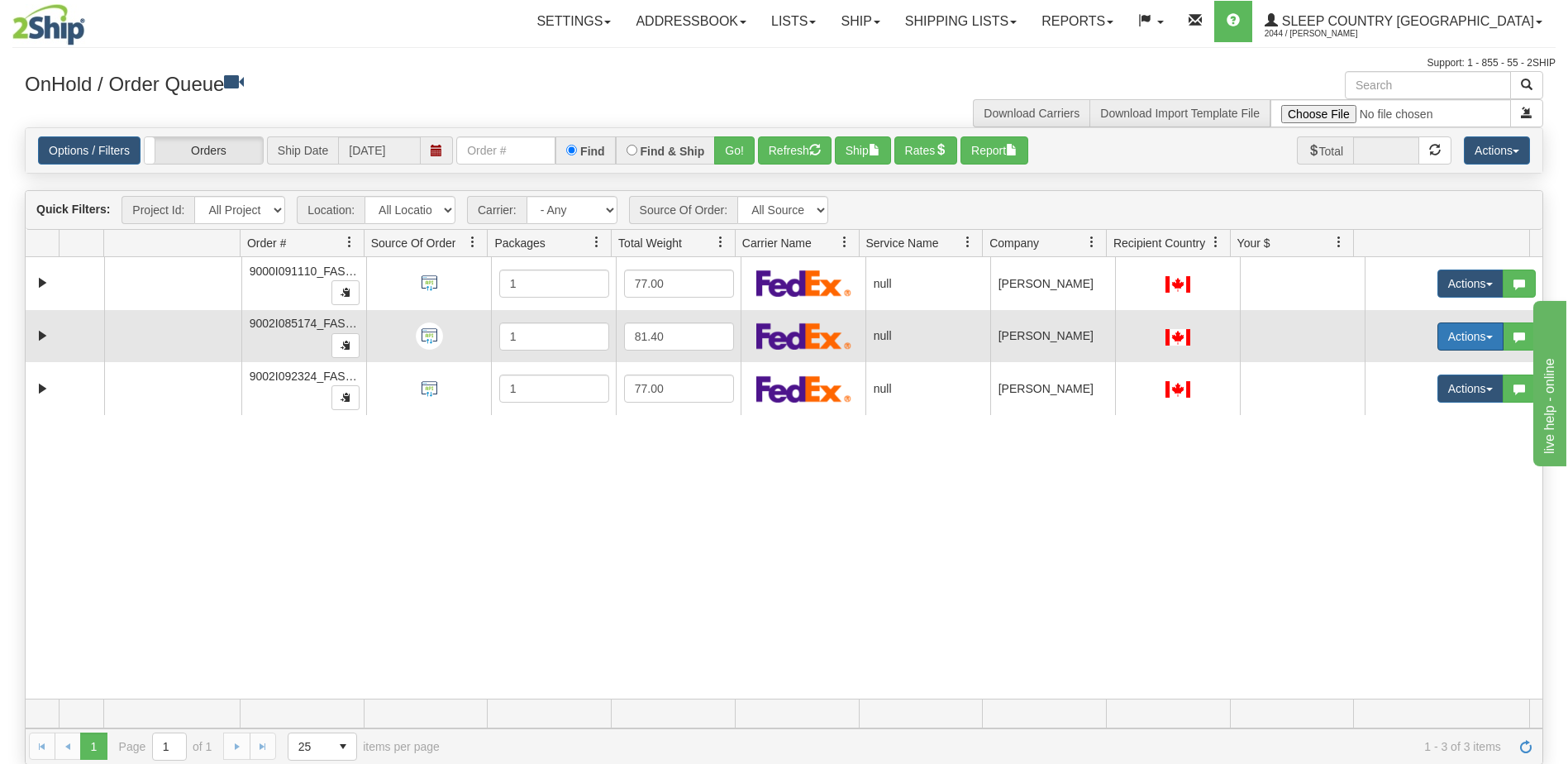
click at [1463, 337] on button "Actions" at bounding box center [1471, 336] width 66 height 28
click at [1392, 363] on span "Open" at bounding box center [1396, 369] width 39 height 13
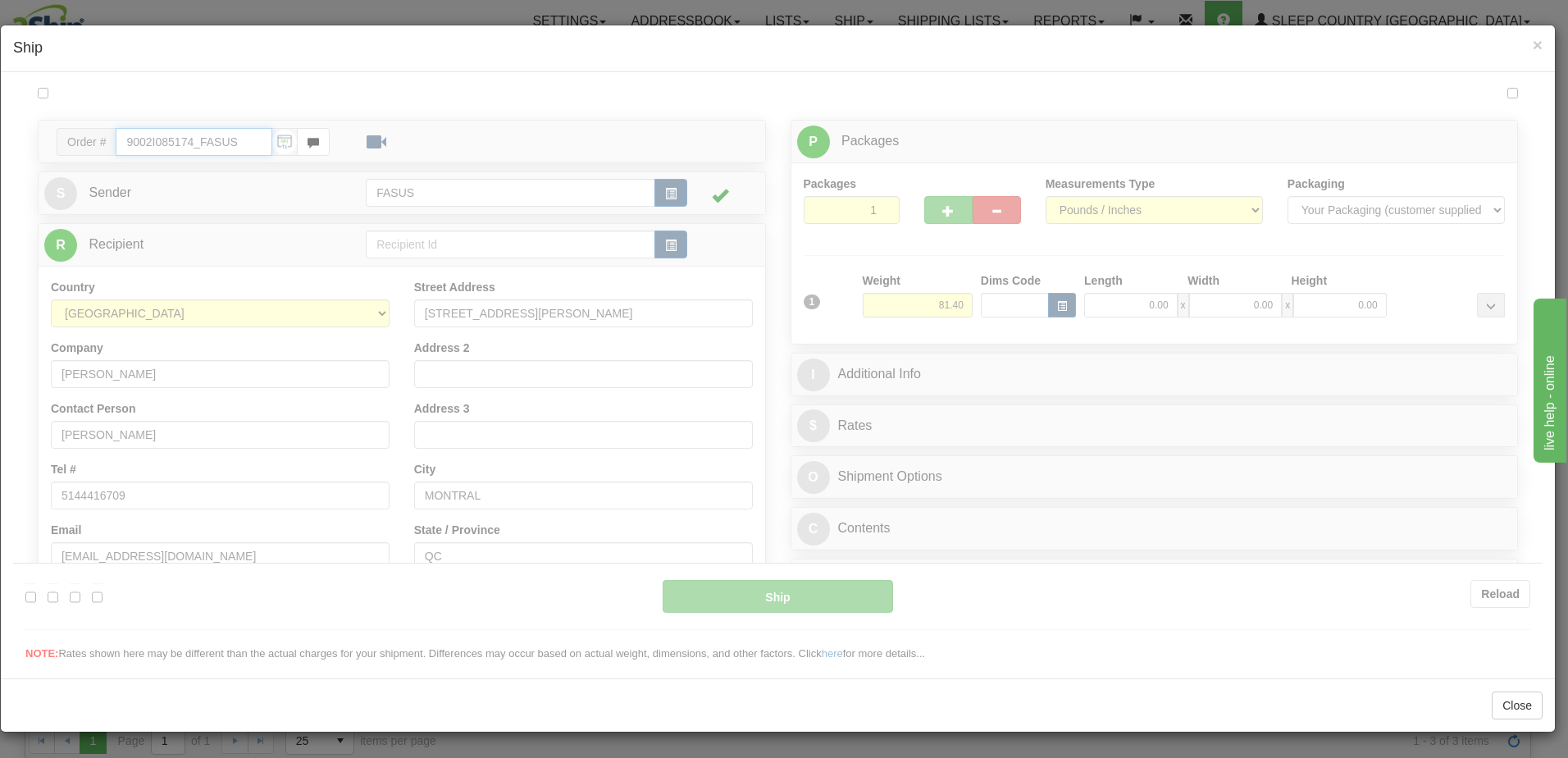
type input "14:59"
type input "16:00"
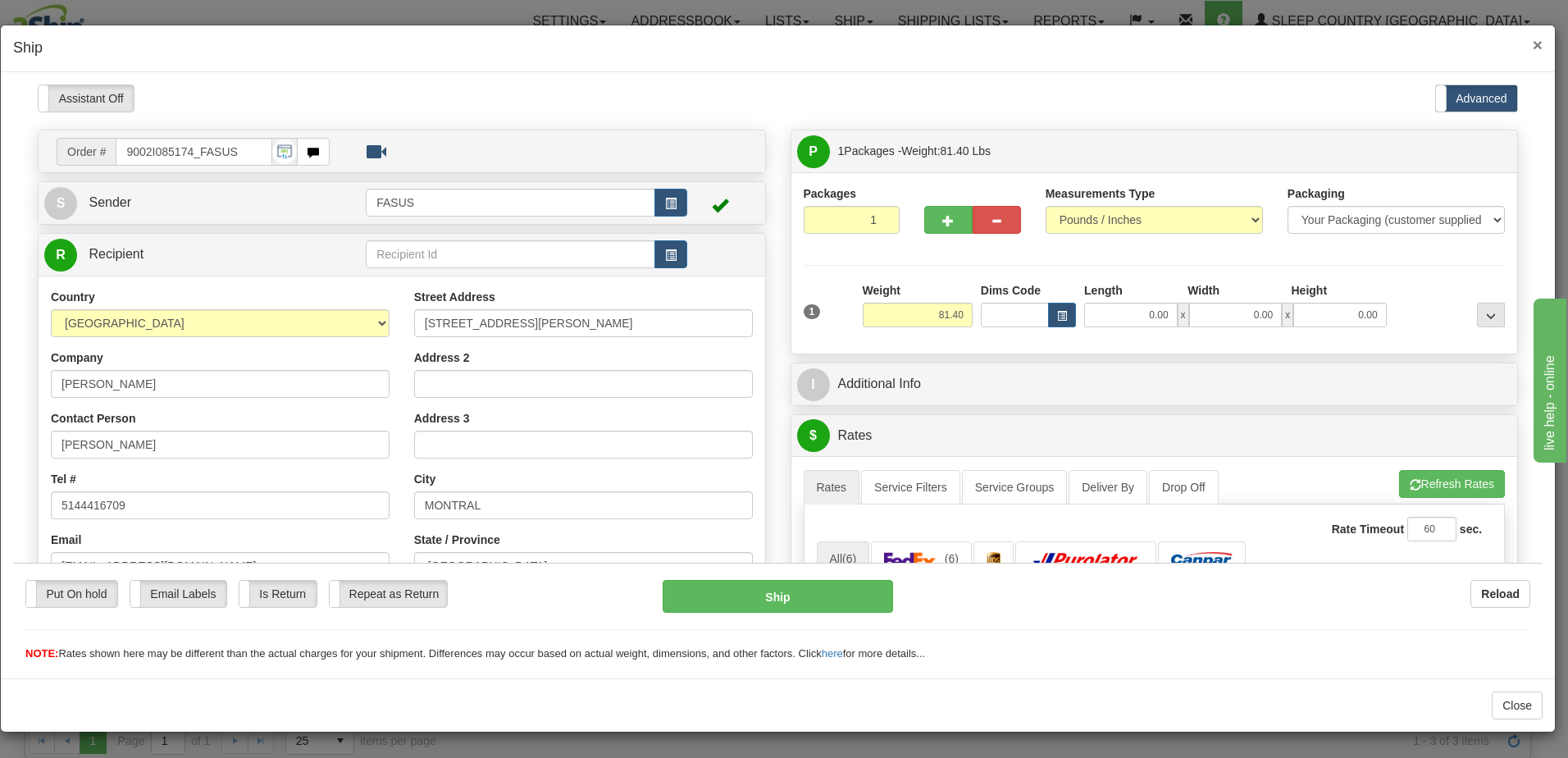
click at [1538, 46] on span "×" at bounding box center [1537, 45] width 10 height 19
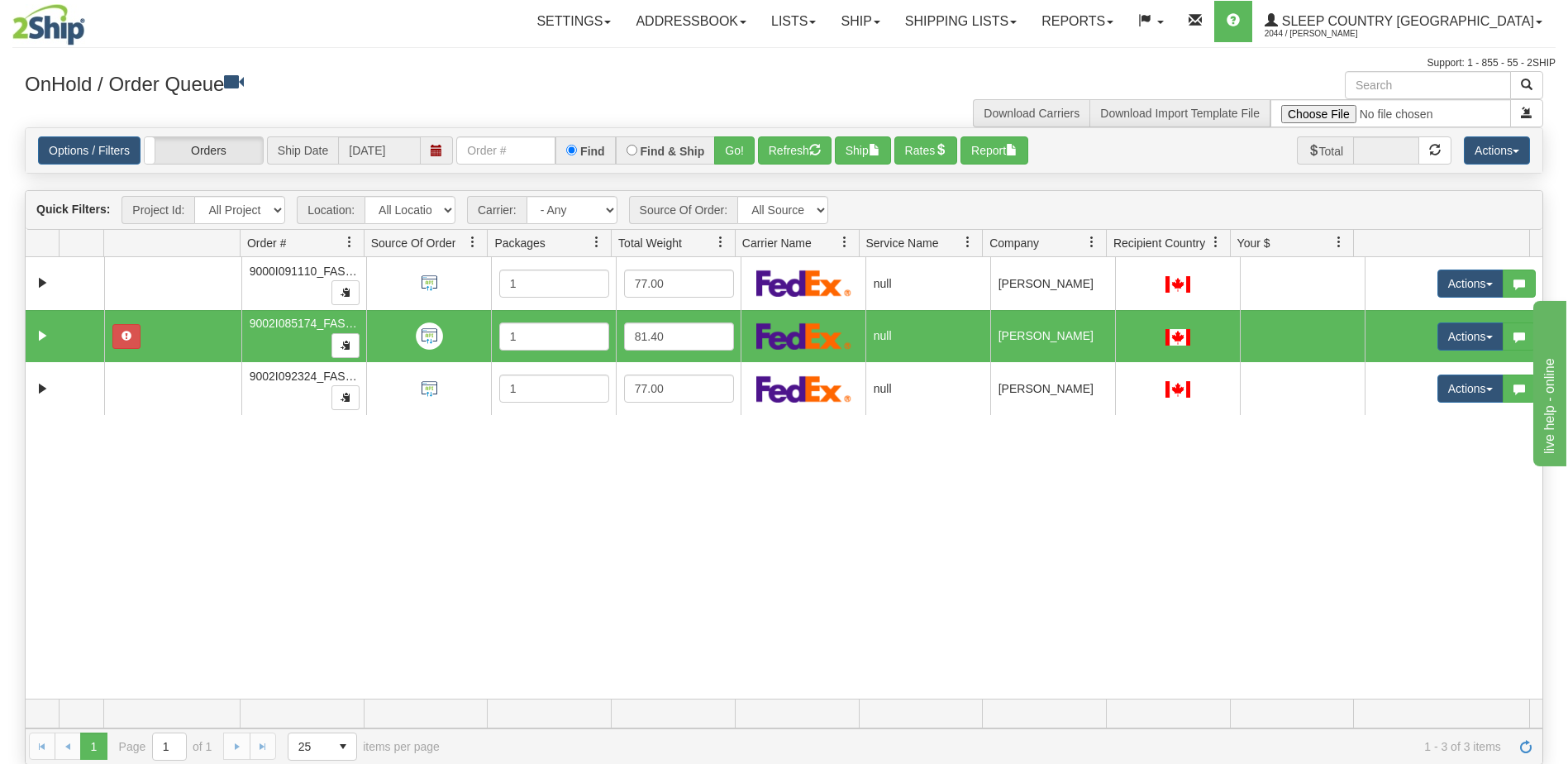
click at [1305, 463] on div "31619345 FASUS 91126368 0 9000I091110_FASUS 1 77.00 null Shipping department Fa…" at bounding box center [784, 477] width 1517 height 442
click at [1475, 19] on span "Sleep Country [GEOGRAPHIC_DATA]" at bounding box center [1406, 21] width 256 height 14
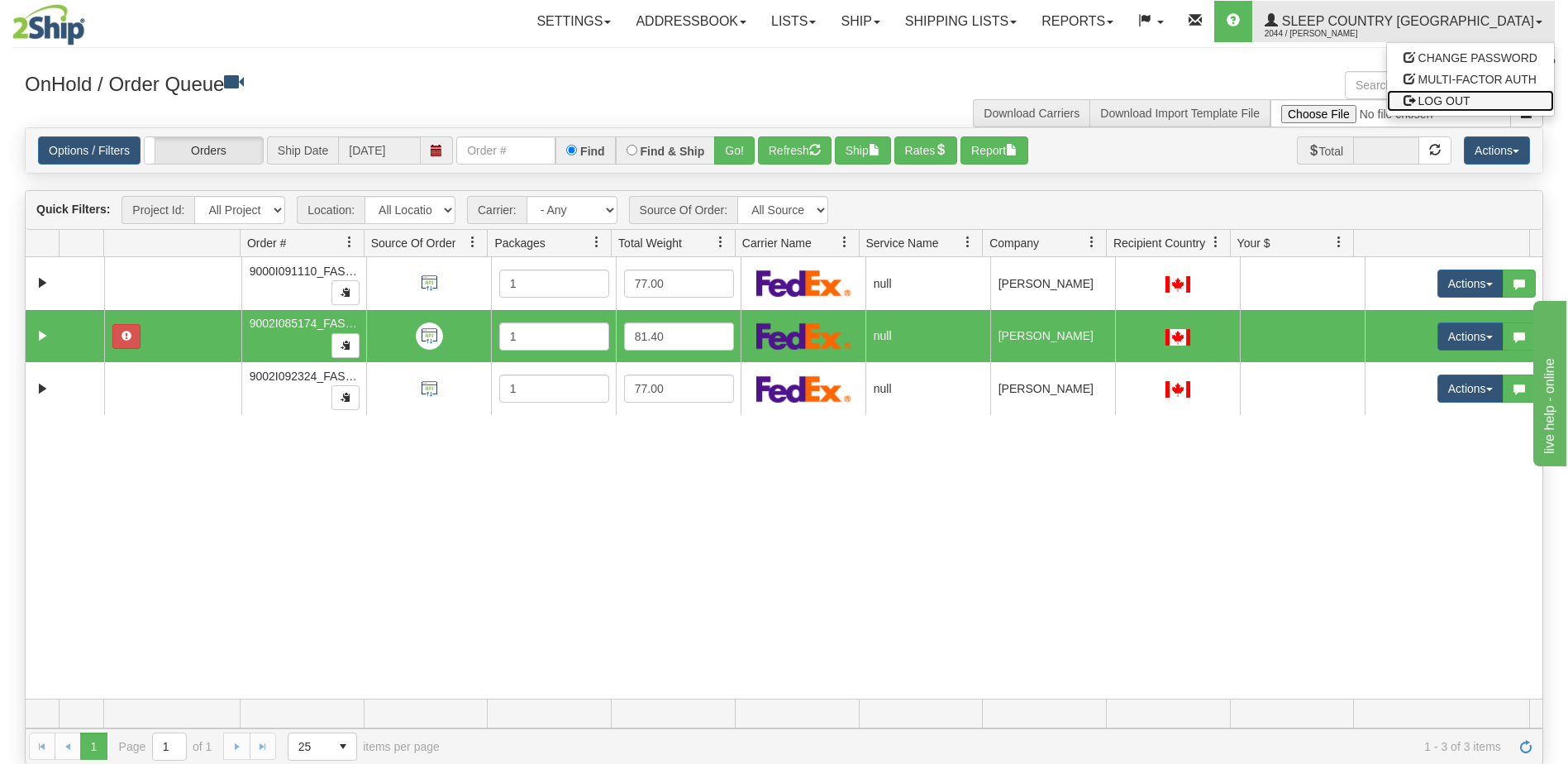
click at [1455, 100] on span "LOG OUT" at bounding box center [1445, 101] width 52 height 13
